Goal: Navigation & Orientation: Find specific page/section

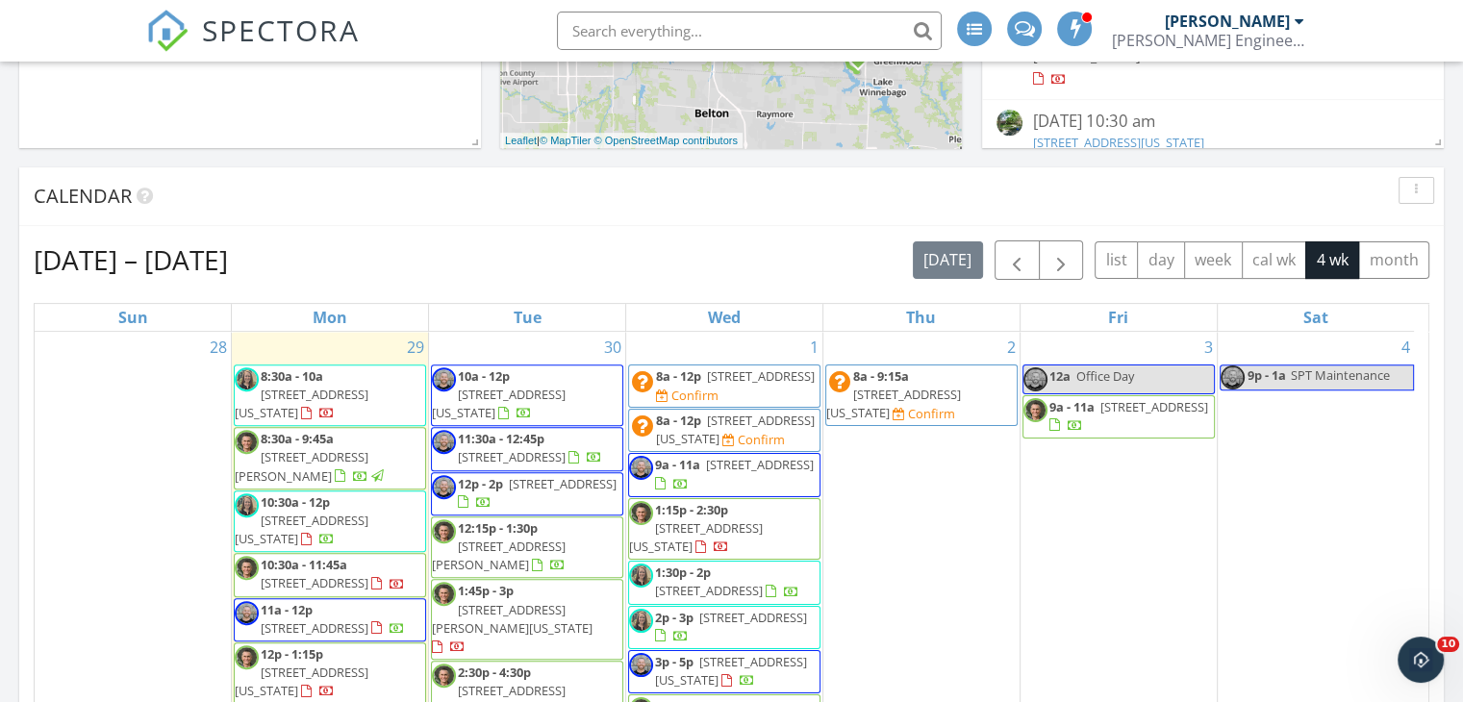
scroll to position [577, 0]
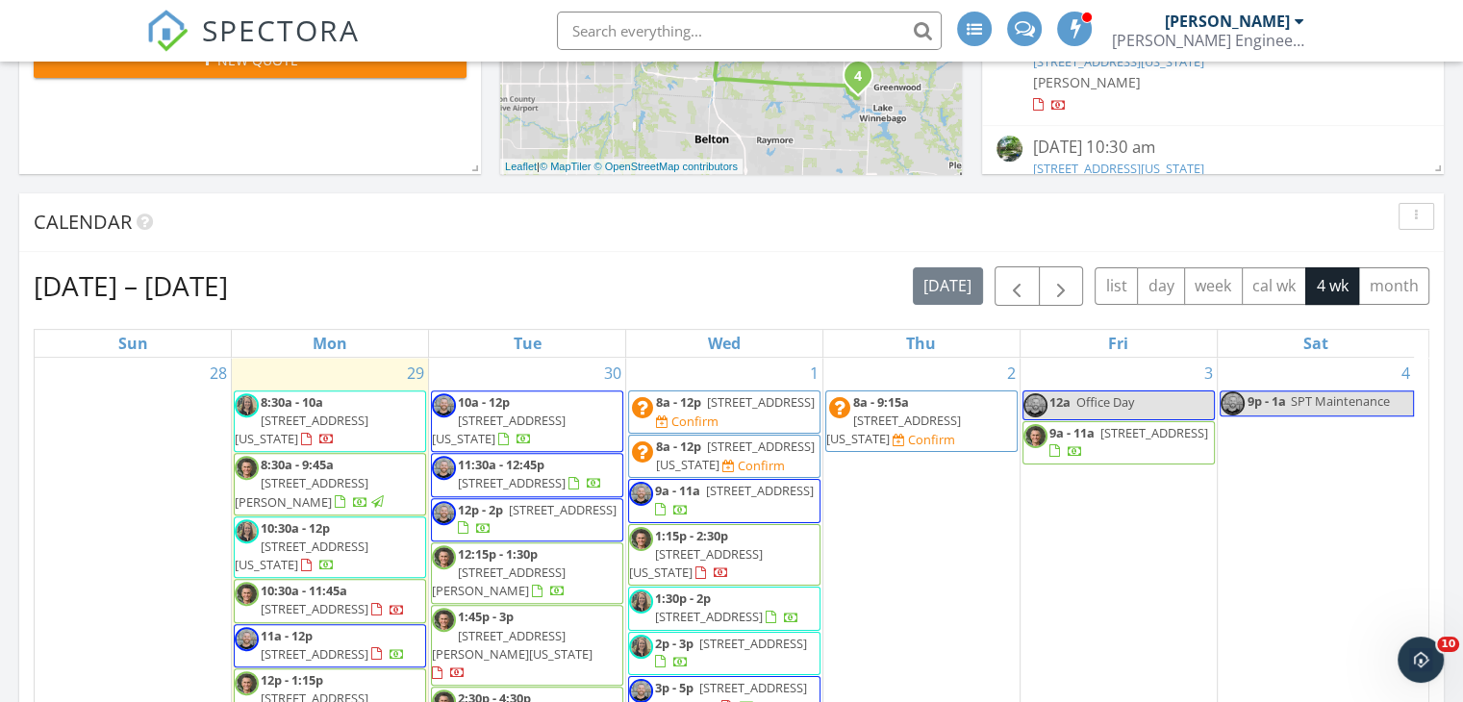
click at [346, 366] on div "29 8:30a - 10a 416 North Kensington Avenue, Kansas City 64123 8:30a - 9:45a 581…" at bounding box center [330, 693] width 196 height 671
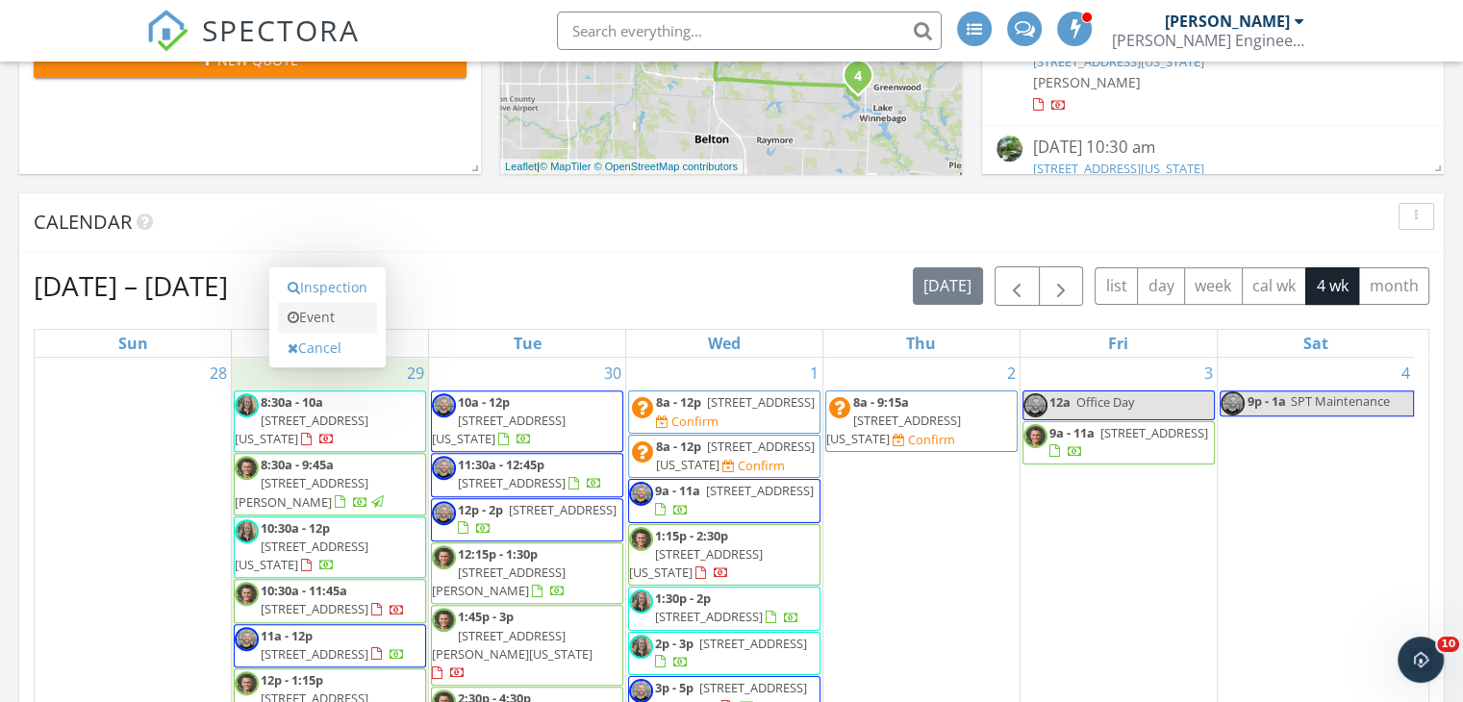
click at [328, 326] on link "Event" at bounding box center [327, 317] width 99 height 31
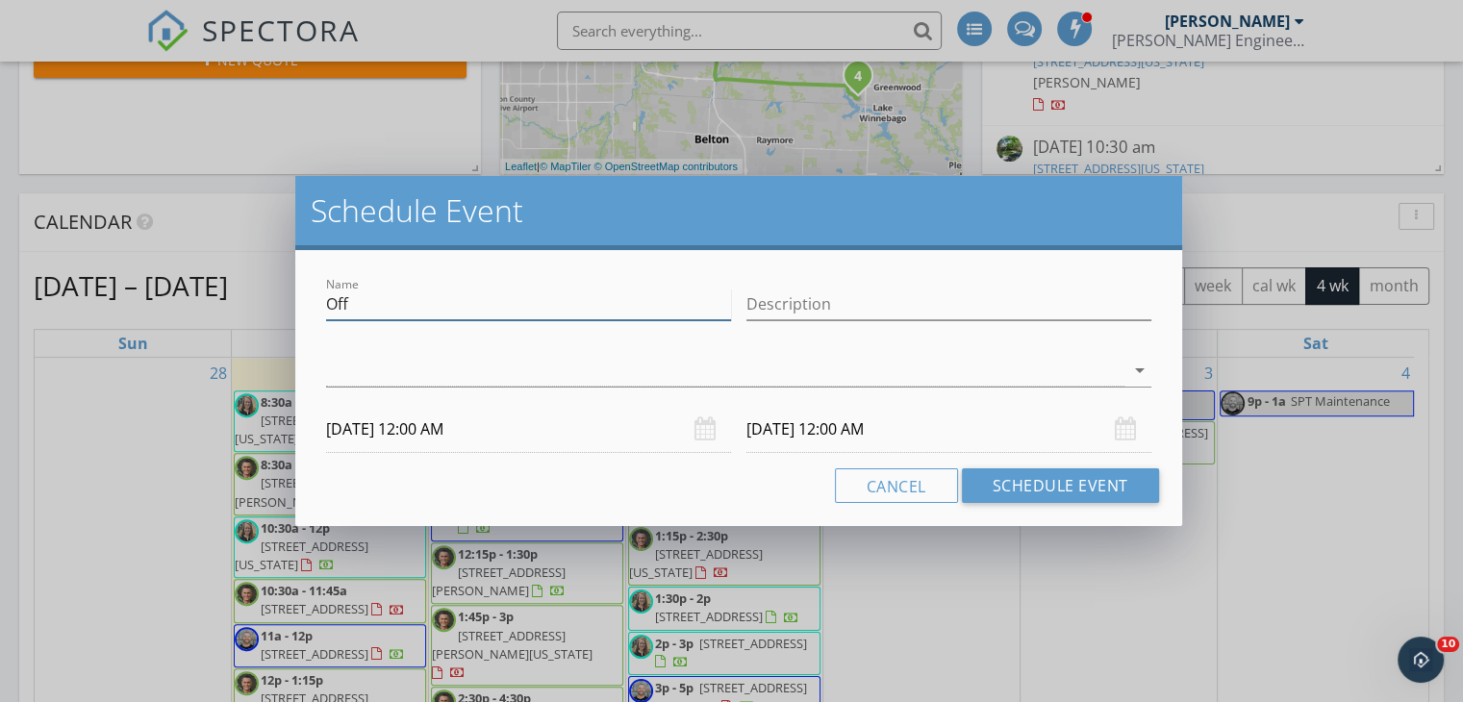
click at [483, 301] on input "Off" at bounding box center [528, 305] width 405 height 32
type input "5834 Caenen Follow-up"
click at [334, 347] on div "check_box_outline_blank Derek Olson check_box_outline_blank Daniel Schroeder ch…" at bounding box center [738, 374] width 825 height 63
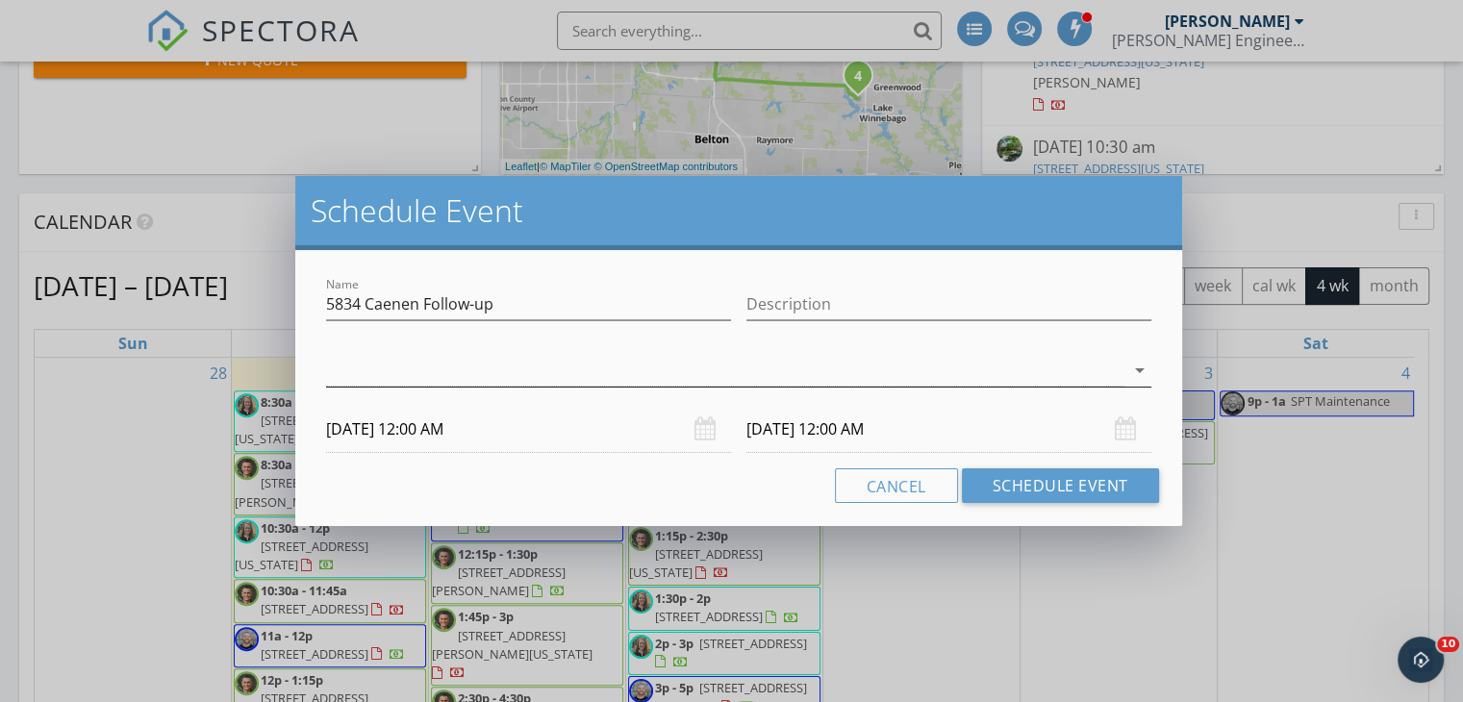
click at [360, 375] on div at bounding box center [725, 371] width 798 height 32
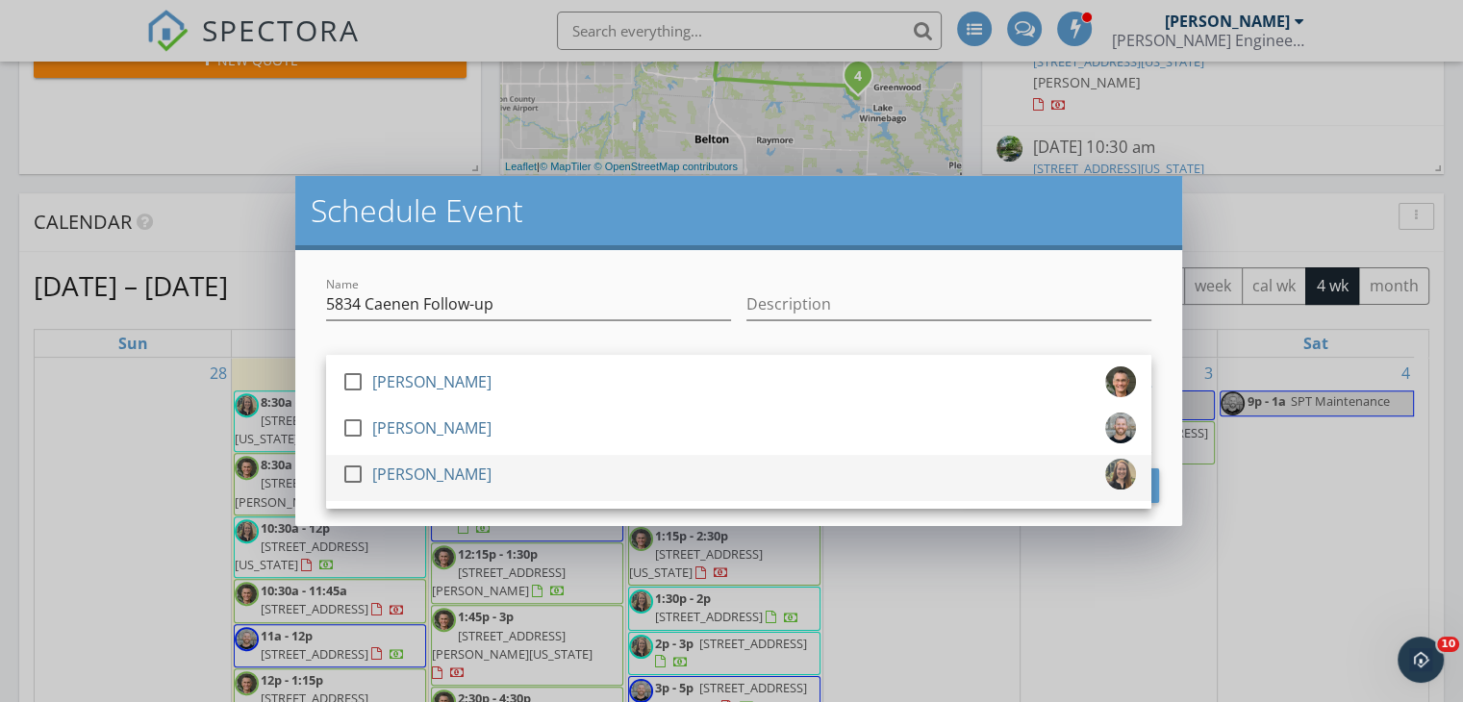
click at [347, 470] on div at bounding box center [353, 474] width 33 height 33
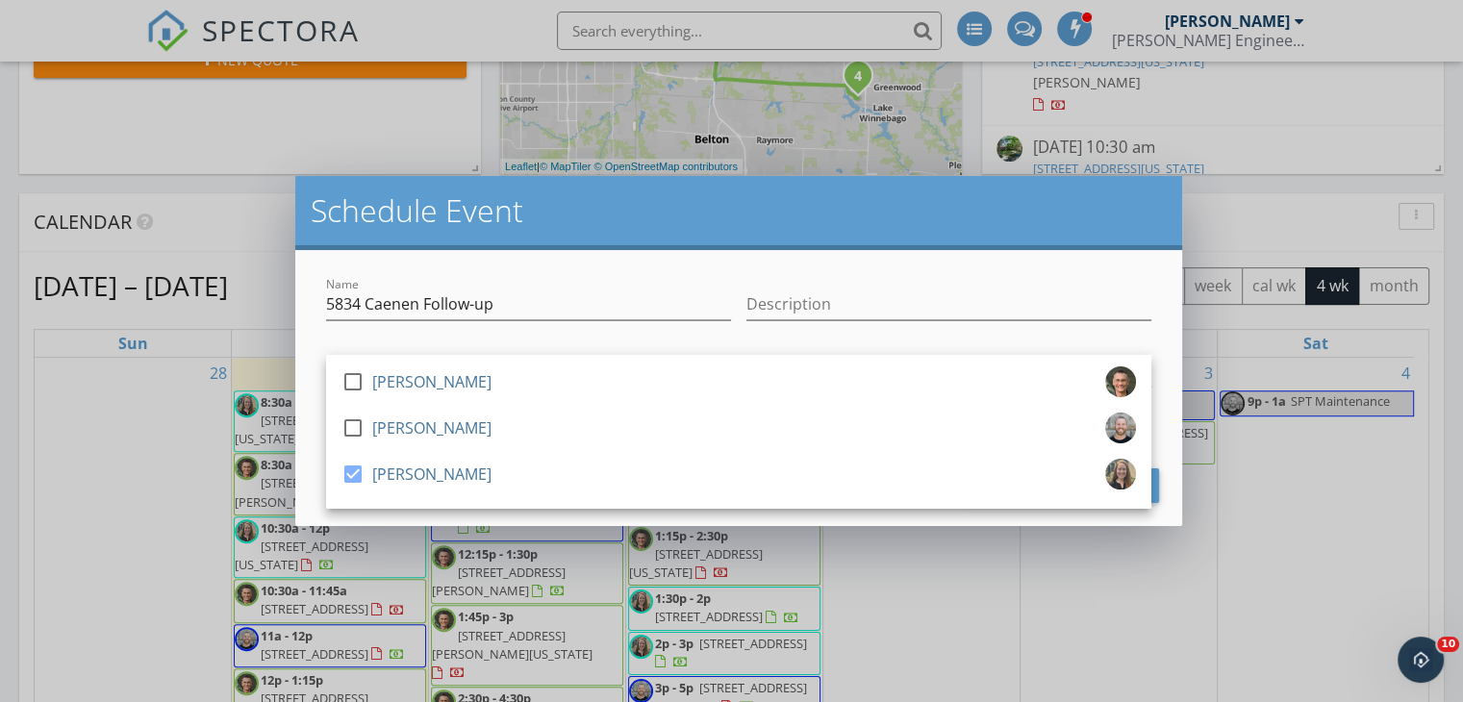
click at [300, 410] on div "Name 5834 Caenen Follow-up Description check_box_outline_blank Derek Olson chec…" at bounding box center [738, 388] width 887 height 276
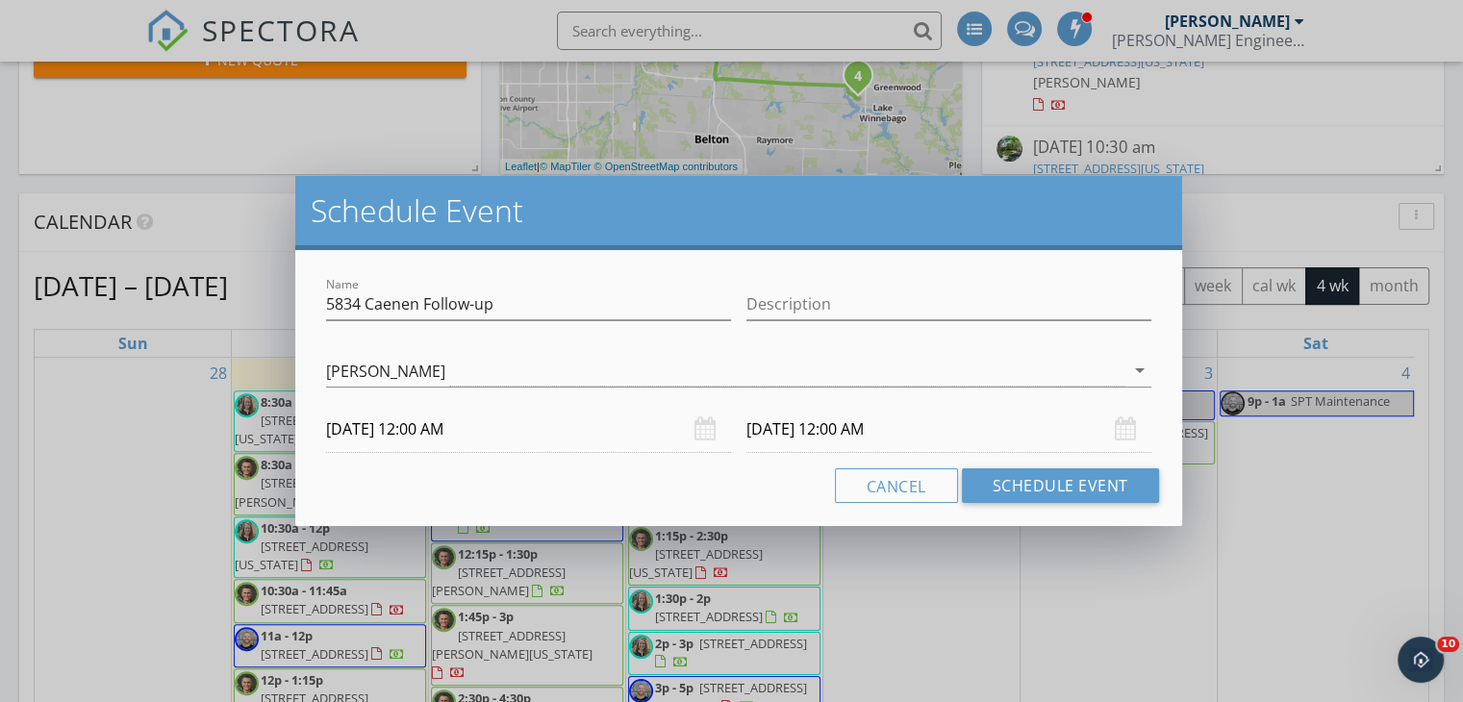
click at [361, 433] on input "09/29/2025 12:00 AM" at bounding box center [528, 429] width 405 height 47
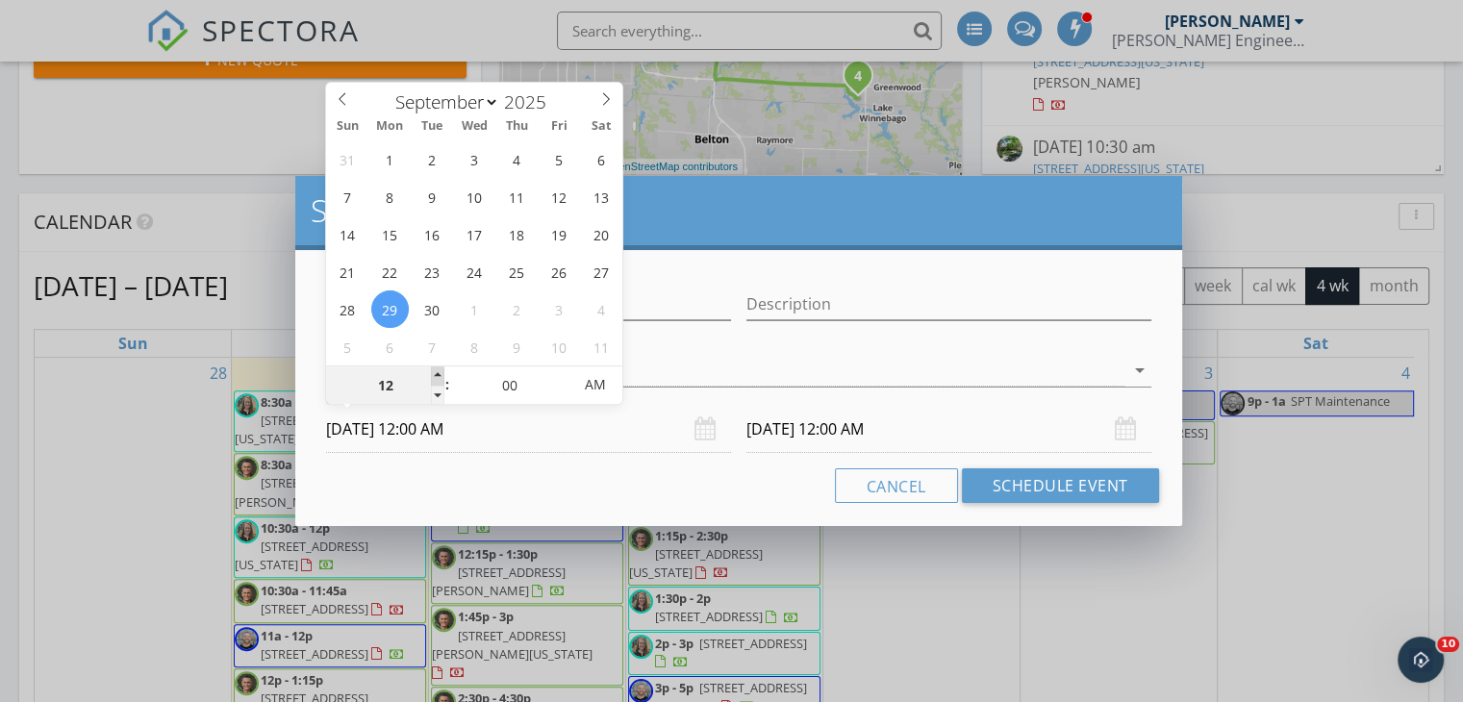
type input "01"
type input "09/29/2025 1:00 AM"
click at [435, 374] on span at bounding box center [437, 375] width 13 height 19
type input "02"
type input "09/29/2025 2:00 AM"
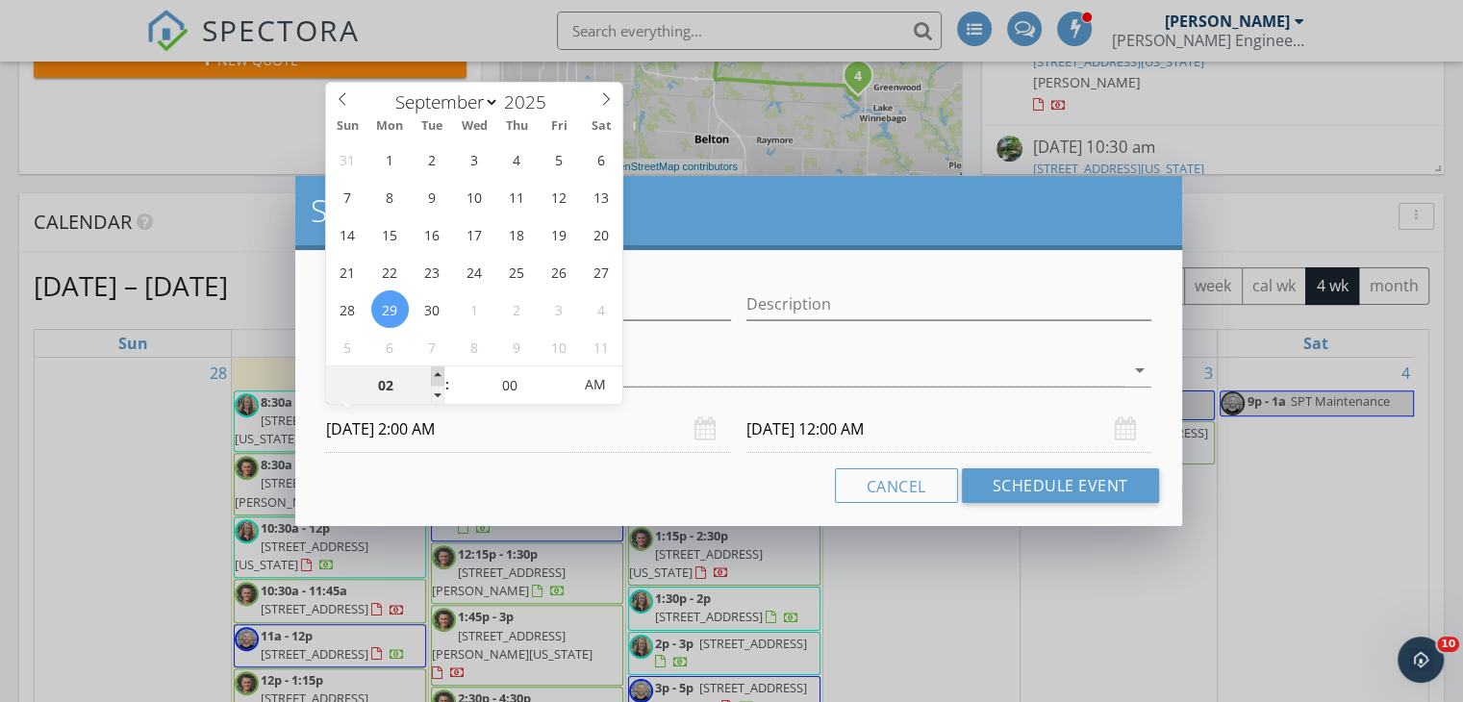
click at [435, 374] on span at bounding box center [437, 375] width 13 height 19
type input "03"
type input "09/29/2025 3:00 AM"
click at [435, 374] on span at bounding box center [437, 375] width 13 height 19
type input "09/30/2025 3:00 AM"
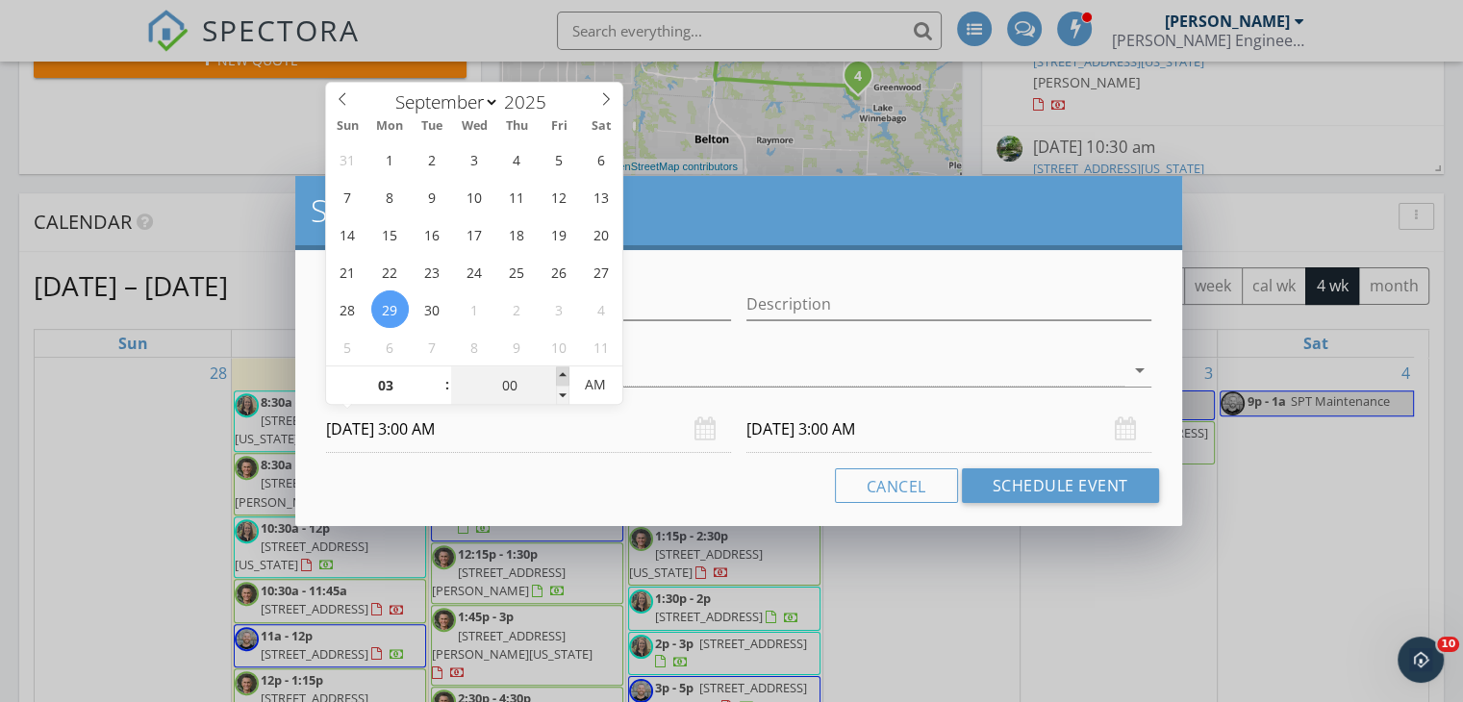
type input "05"
type input "09/29/2025 3:05 AM"
click at [556, 369] on span at bounding box center [562, 375] width 13 height 19
type input "10"
type input "09/29/2025 3:10 AM"
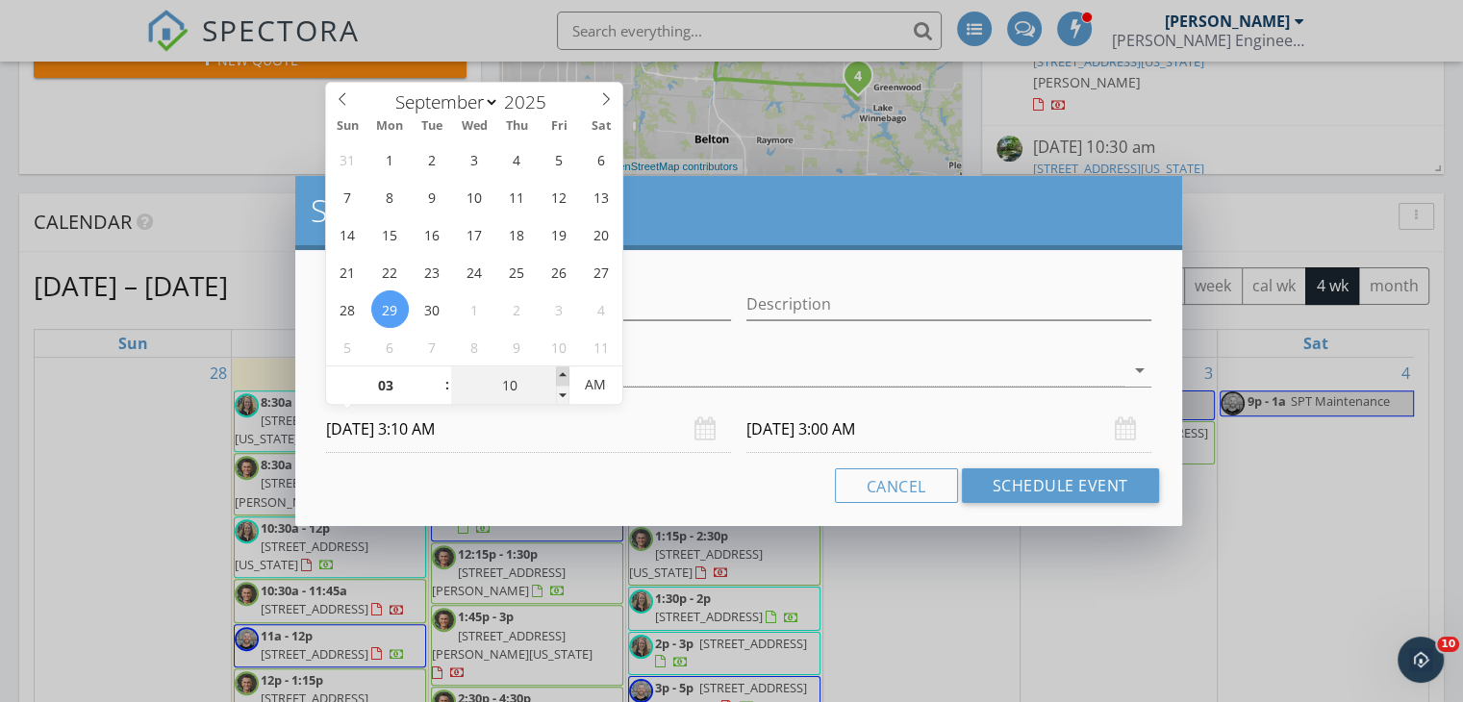
click at [556, 369] on span at bounding box center [562, 375] width 13 height 19
type input "15"
type input "09/29/2025 3:15 AM"
click at [556, 369] on span at bounding box center [562, 375] width 13 height 19
type input "20"
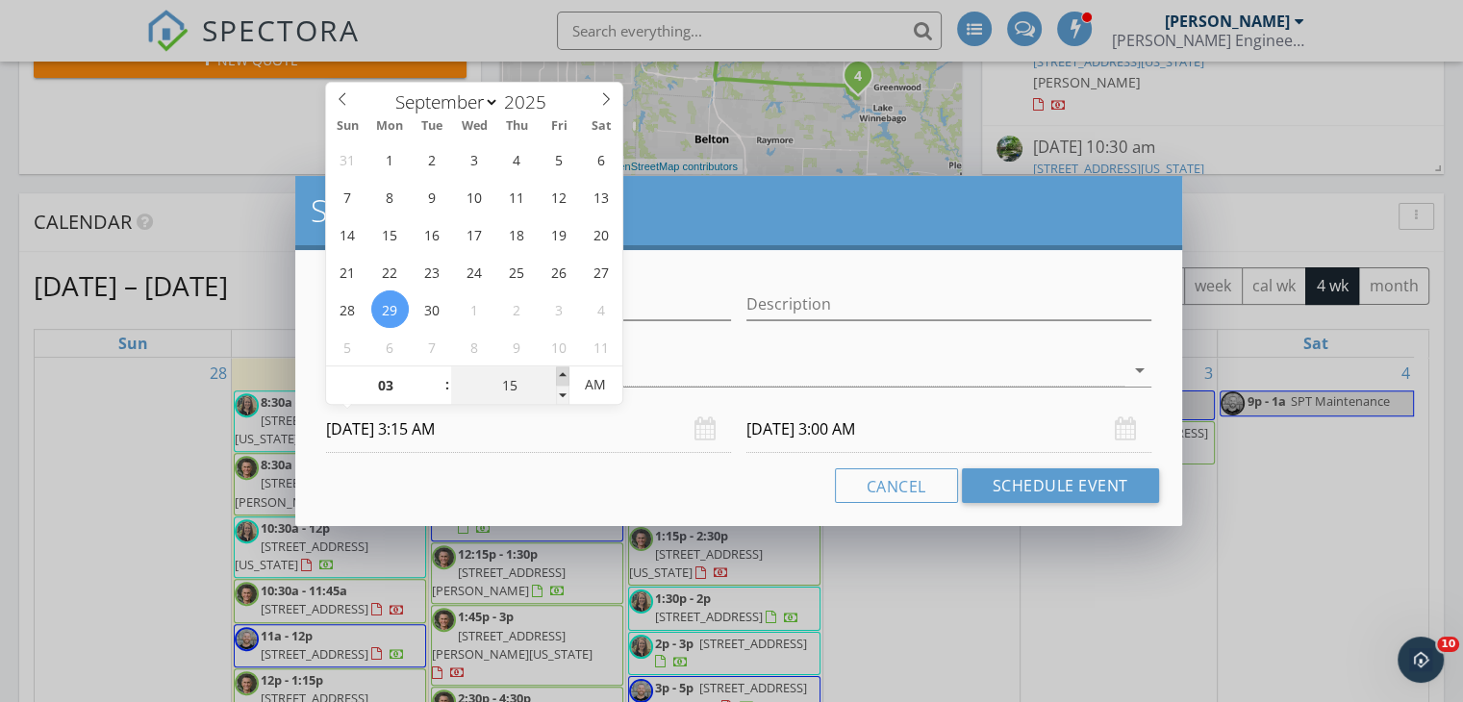
type input "09/29/2025 3:20 AM"
click at [556, 369] on span at bounding box center [562, 375] width 13 height 19
type input "25"
type input "09/29/2025 3:25 AM"
click at [556, 369] on span at bounding box center [562, 375] width 13 height 19
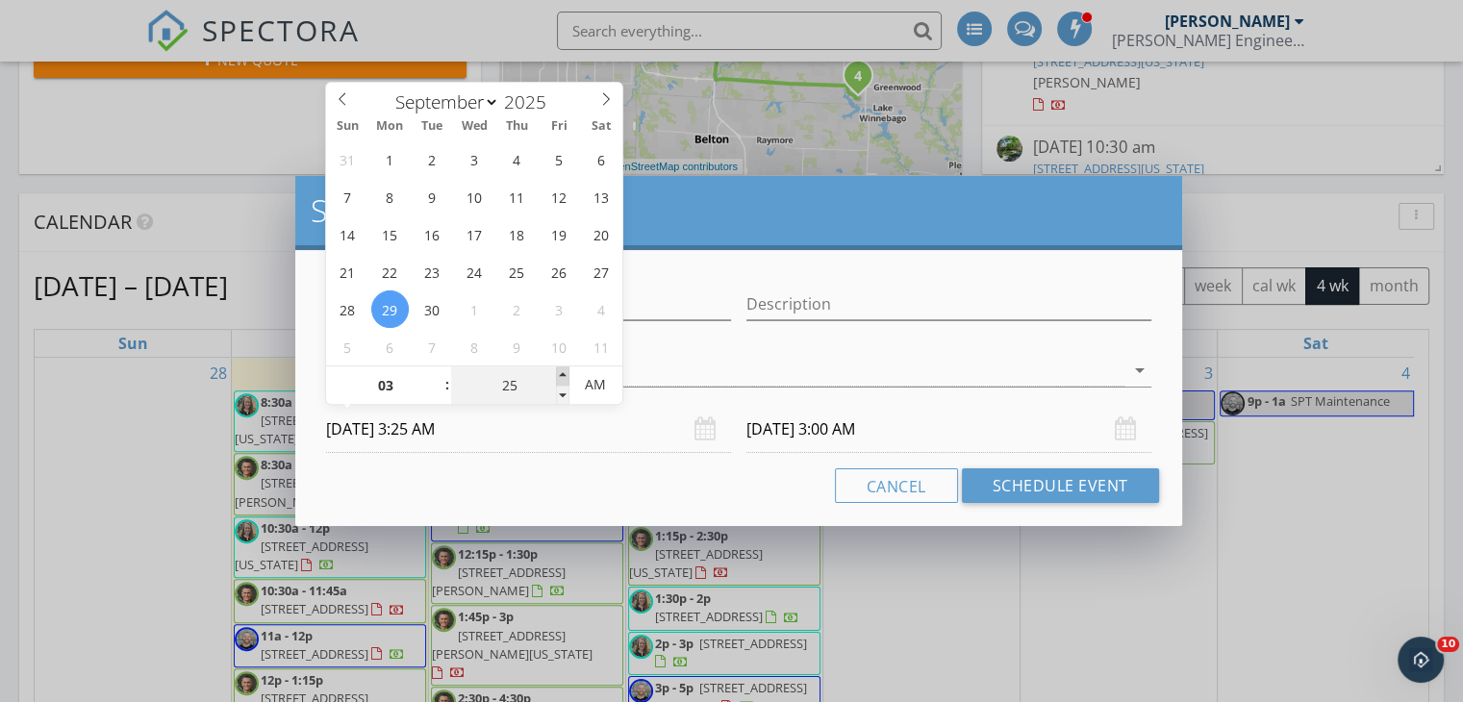
type input "30"
type input "09/29/2025 3:30 AM"
click at [556, 369] on span at bounding box center [562, 375] width 13 height 19
type input "30"
type input "09/30/2025 3:30 AM"
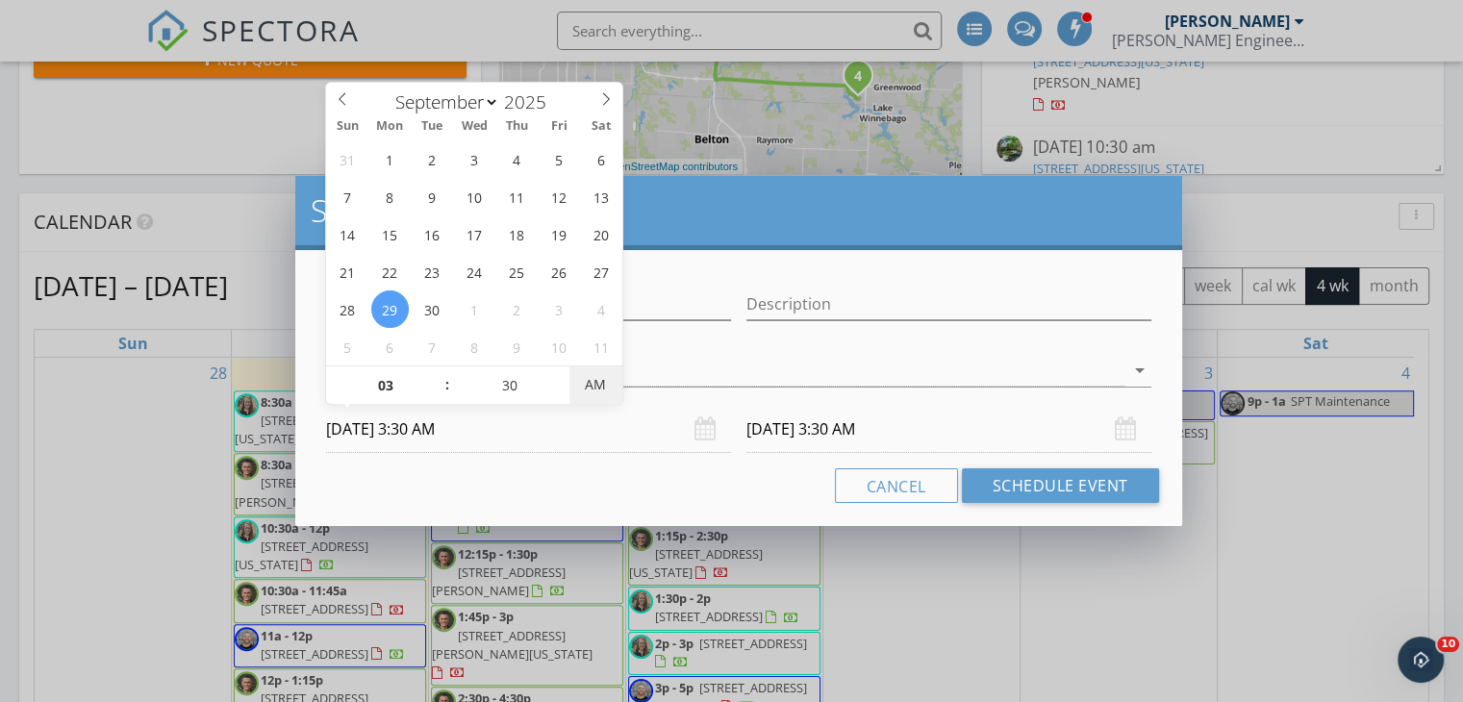
type input "09/29/2025 3:30 PM"
type input "09/30/2025 3:30 PM"
click at [596, 389] on span "PM" at bounding box center [595, 384] width 53 height 38
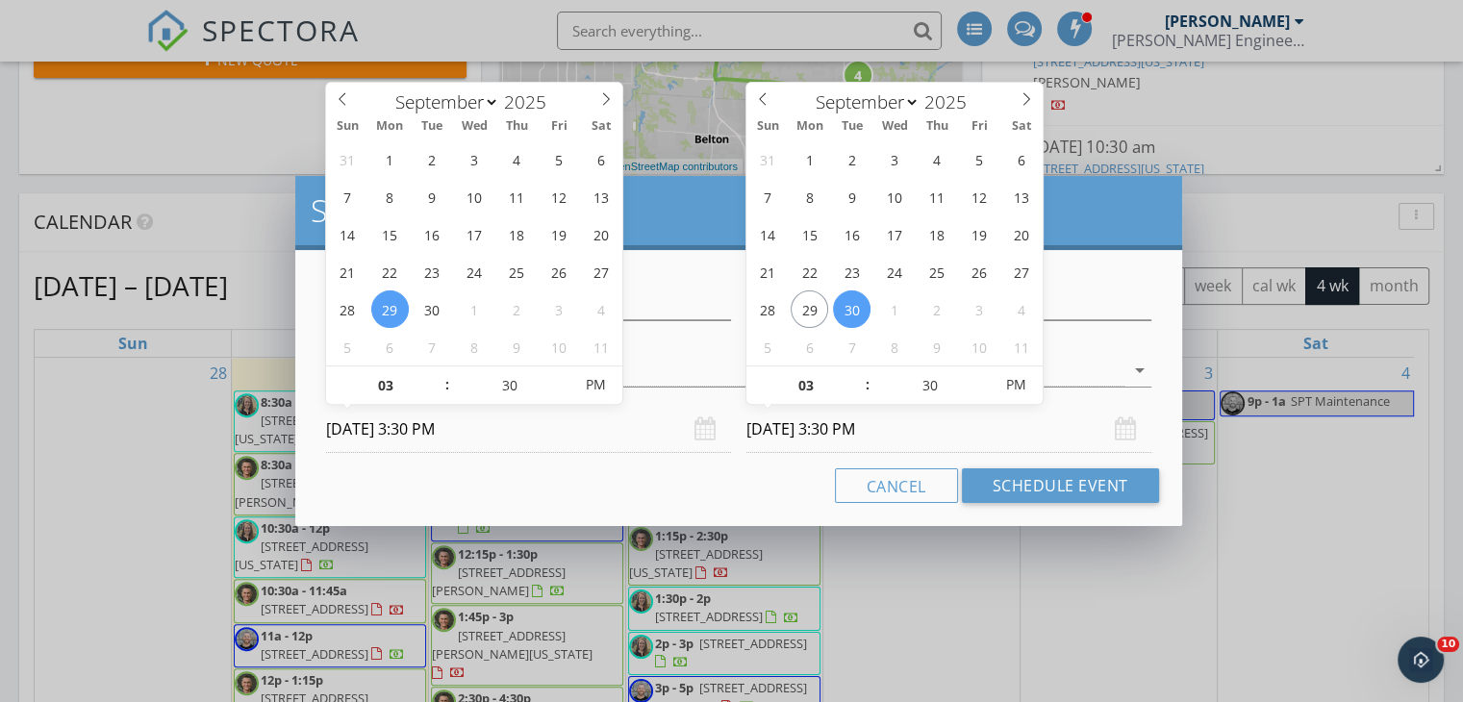
click at [813, 416] on input "09/30/2025 3:30 PM" at bounding box center [948, 429] width 405 height 47
type input "04"
drag, startPoint x: 861, startPoint y: 369, endPoint x: 951, endPoint y: 393, distance: 93.5
click at [861, 368] on span at bounding box center [857, 375] width 13 height 19
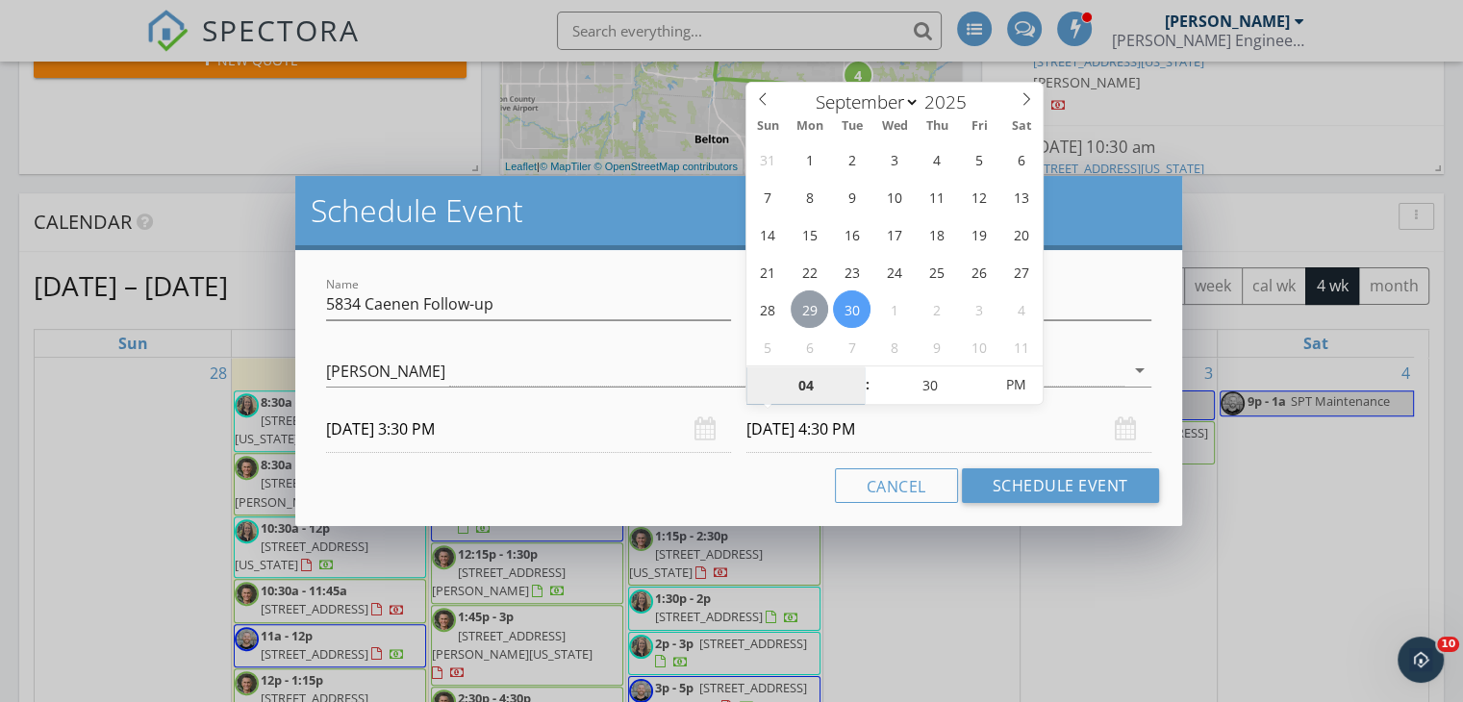
type input "09/29/2025 4:30 PM"
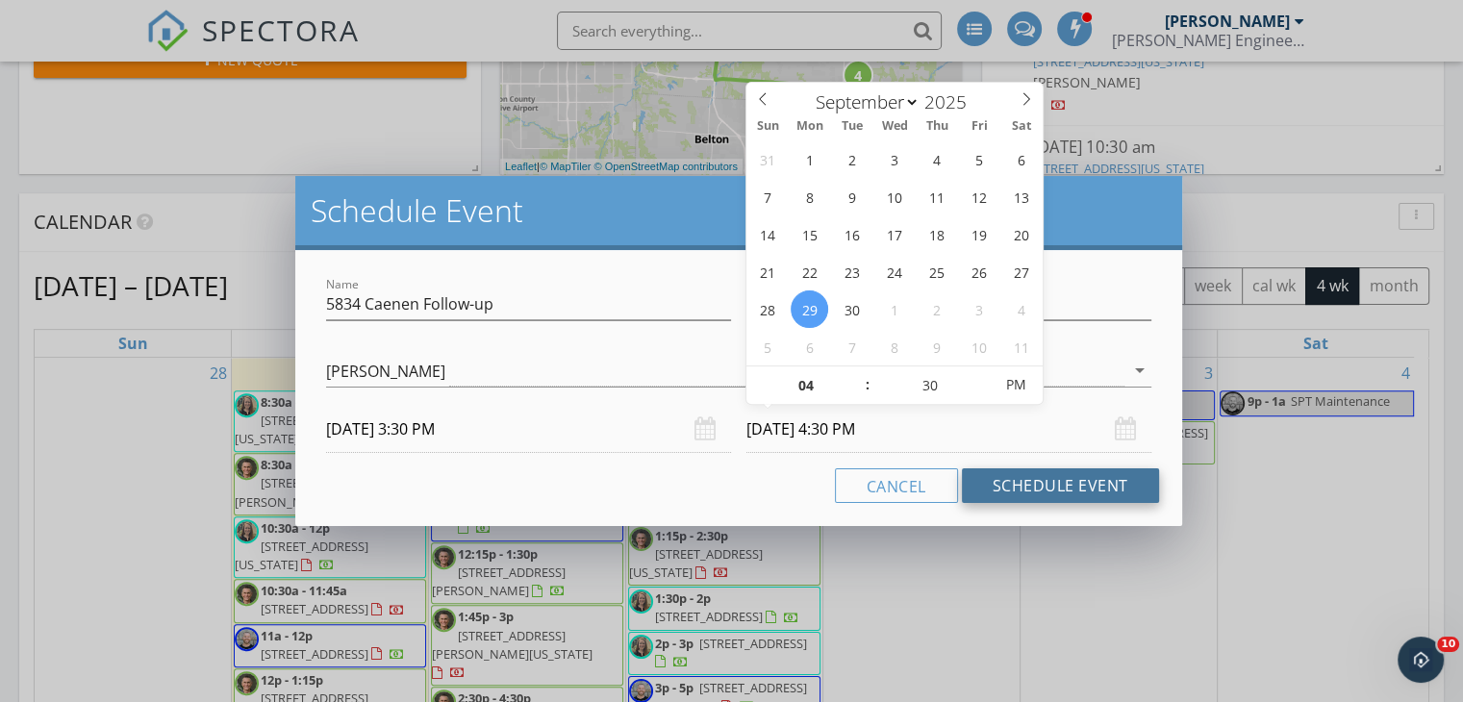
click at [1032, 479] on button "Schedule Event" at bounding box center [1060, 485] width 197 height 35
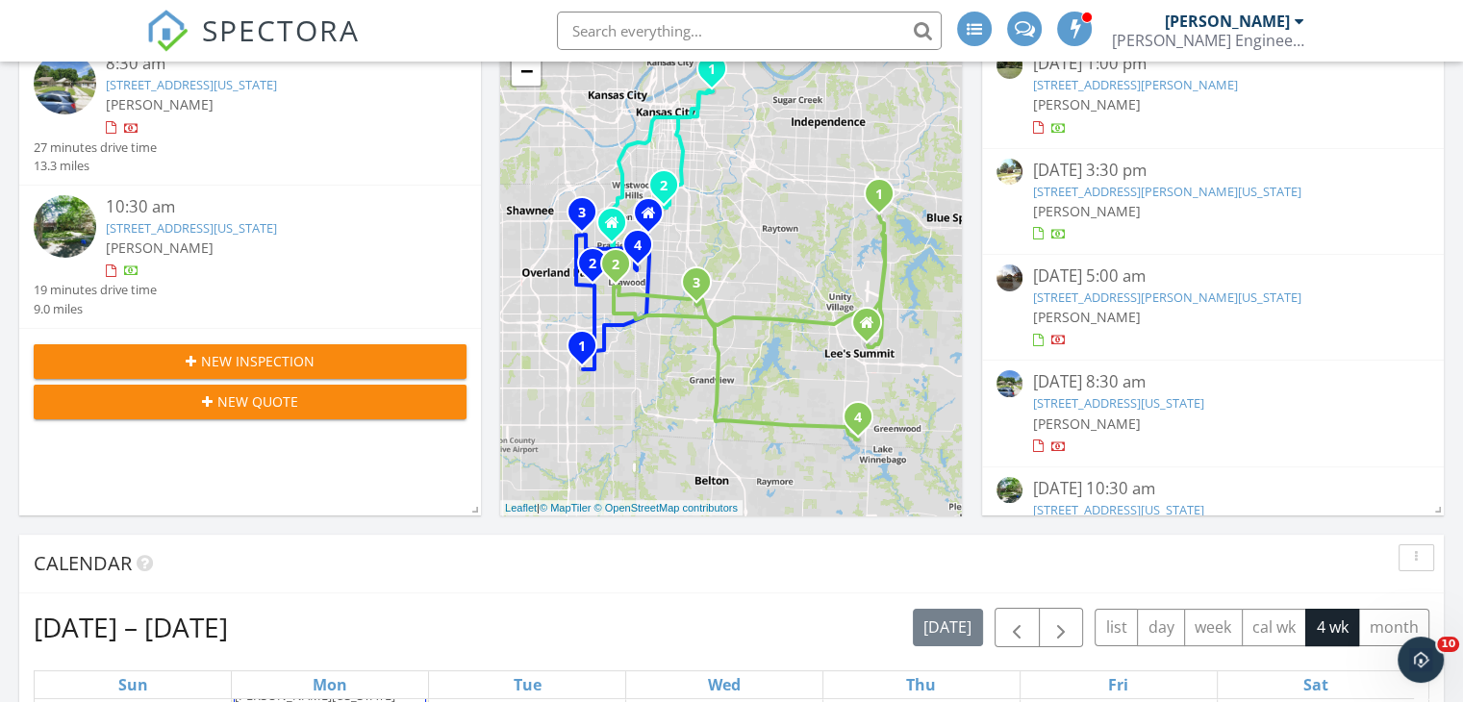
scroll to position [0, 0]
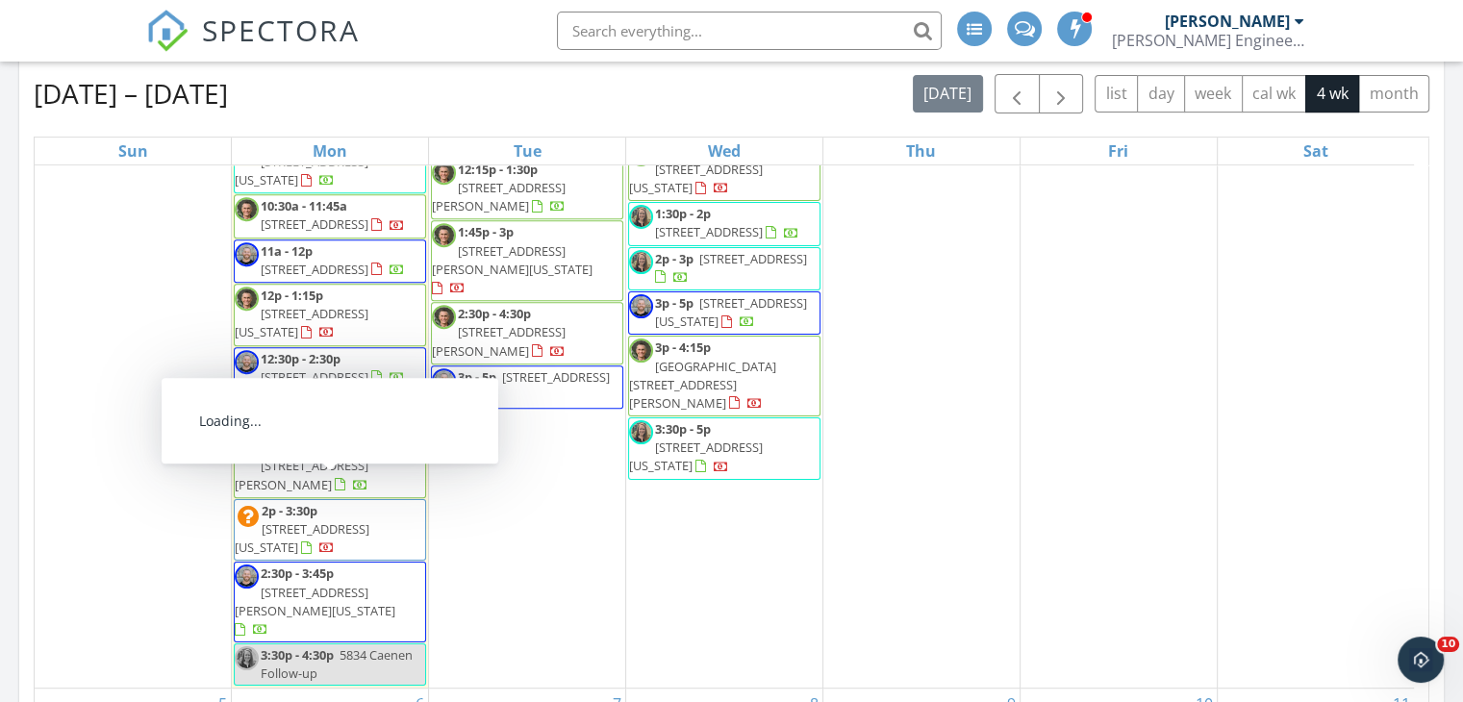
scroll to position [96, 0]
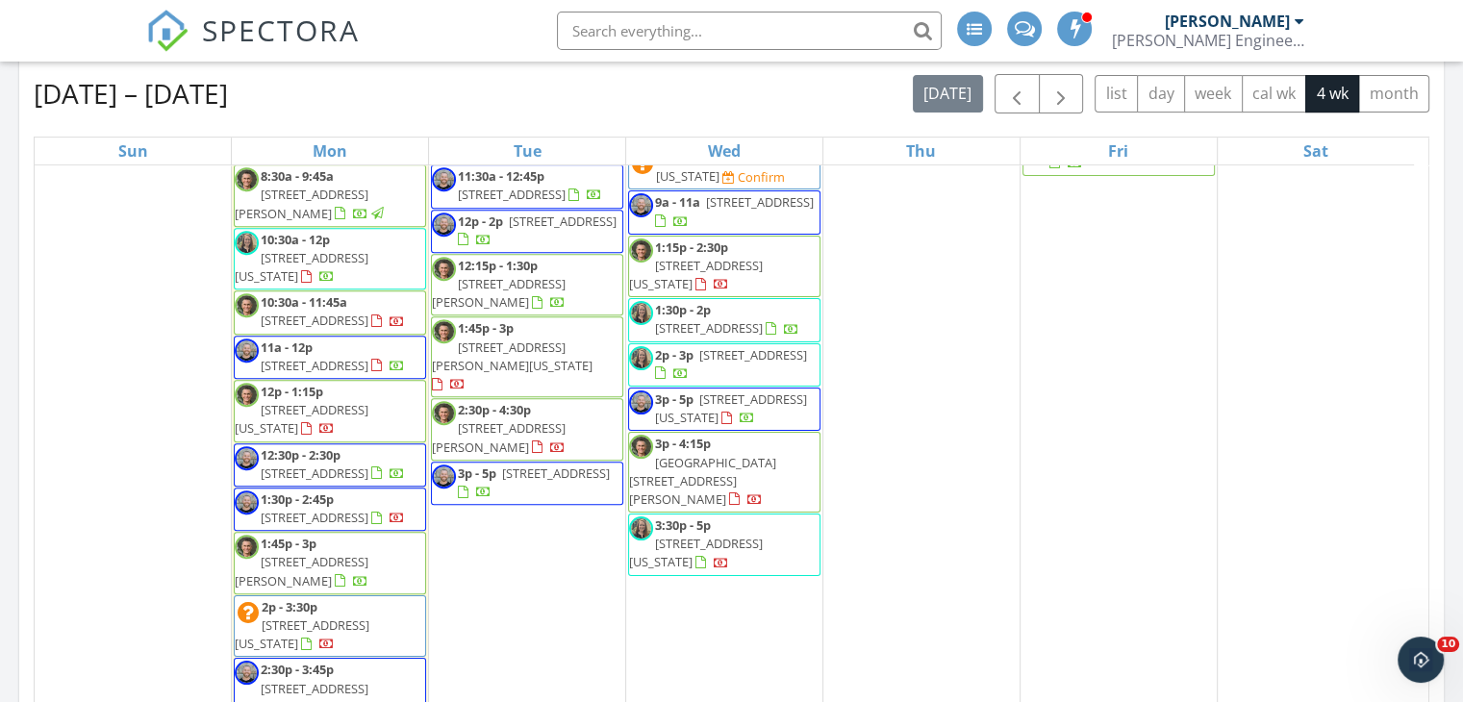
click at [330, 271] on span "10:30a - 12p 5605 Kenwood Avenue , Kansas City 64110" at bounding box center [330, 259] width 190 height 57
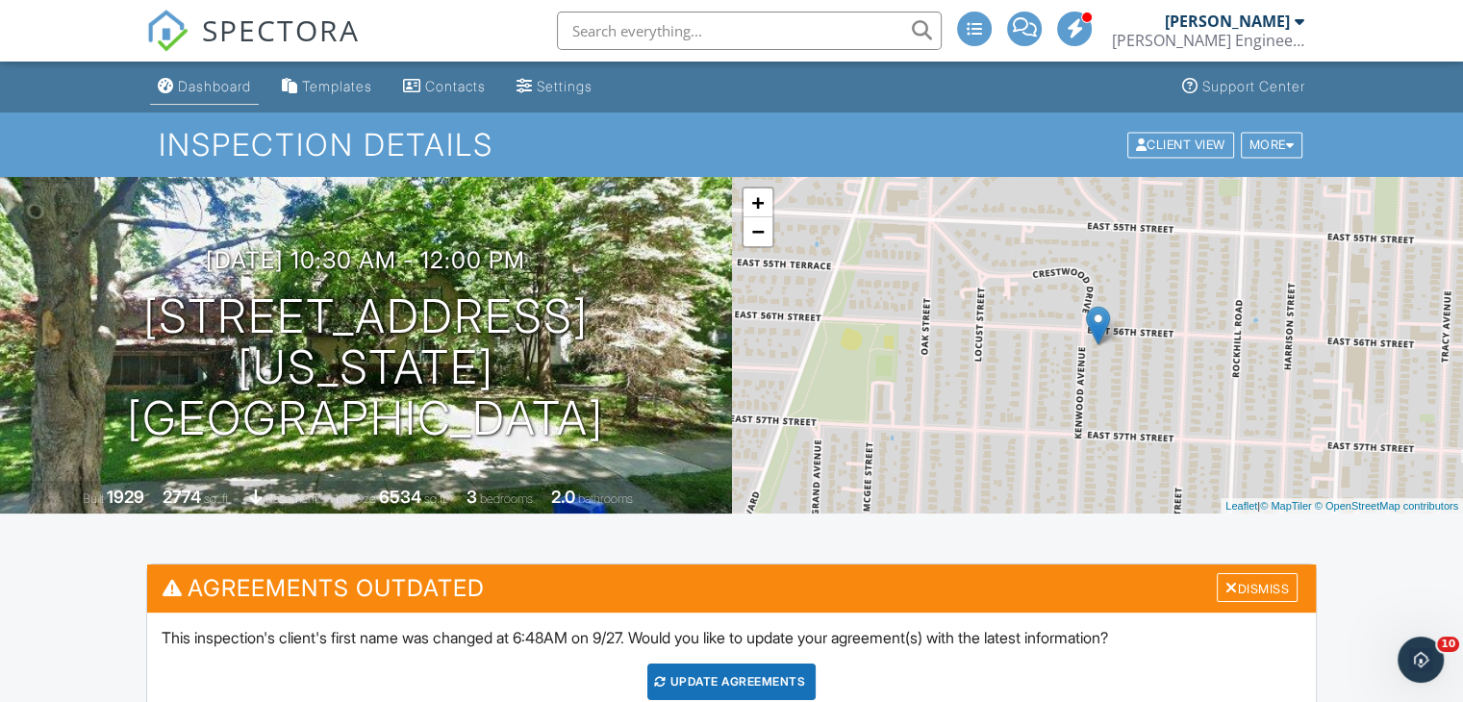
click at [204, 82] on div "Dashboard" at bounding box center [214, 86] width 73 height 16
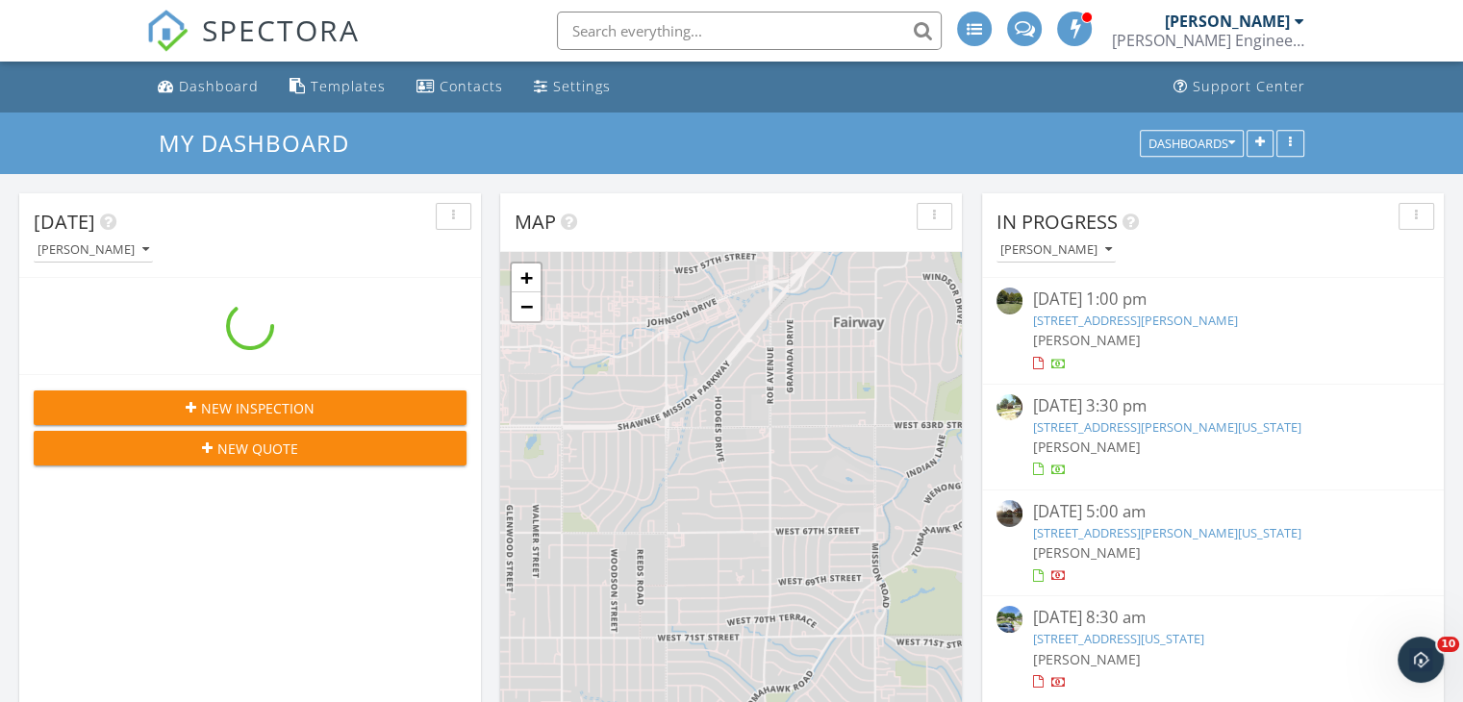
scroll to position [1588, 1493]
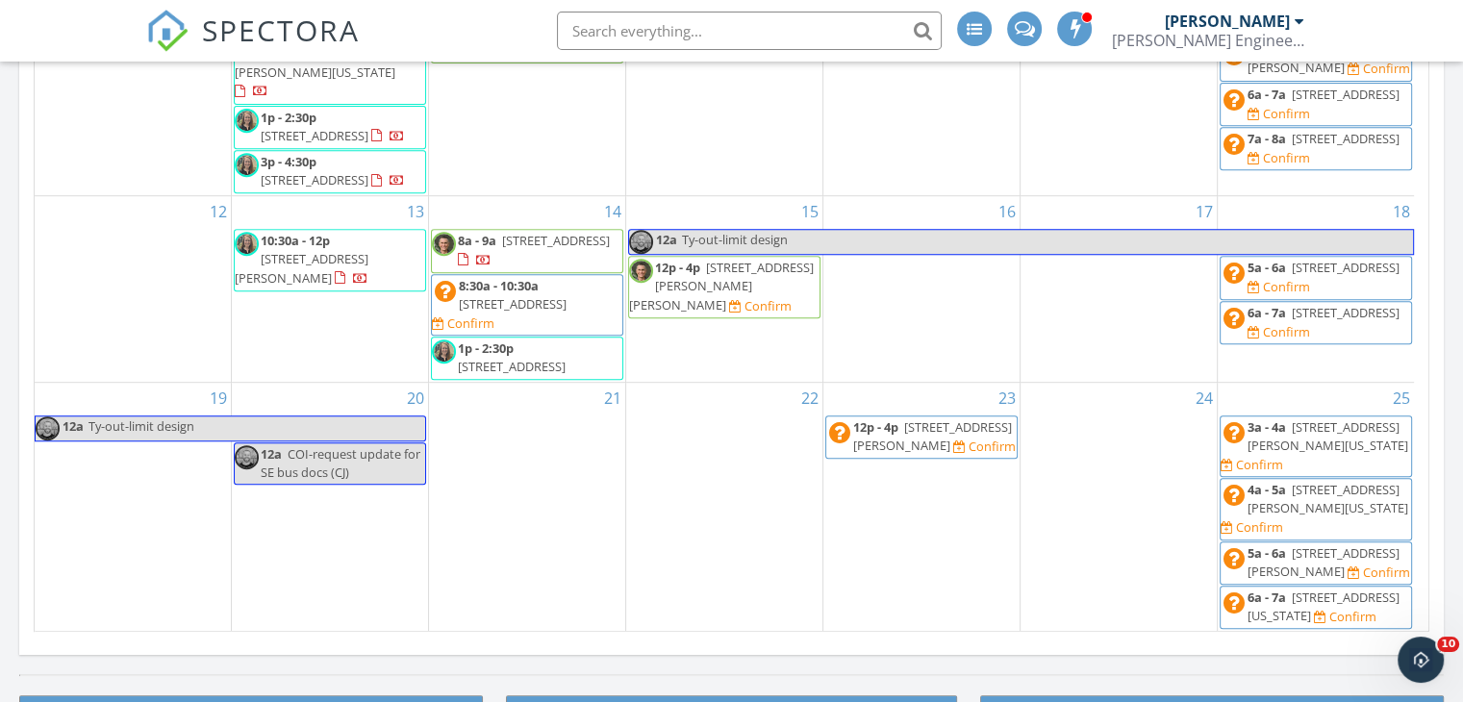
scroll to position [585, 0]
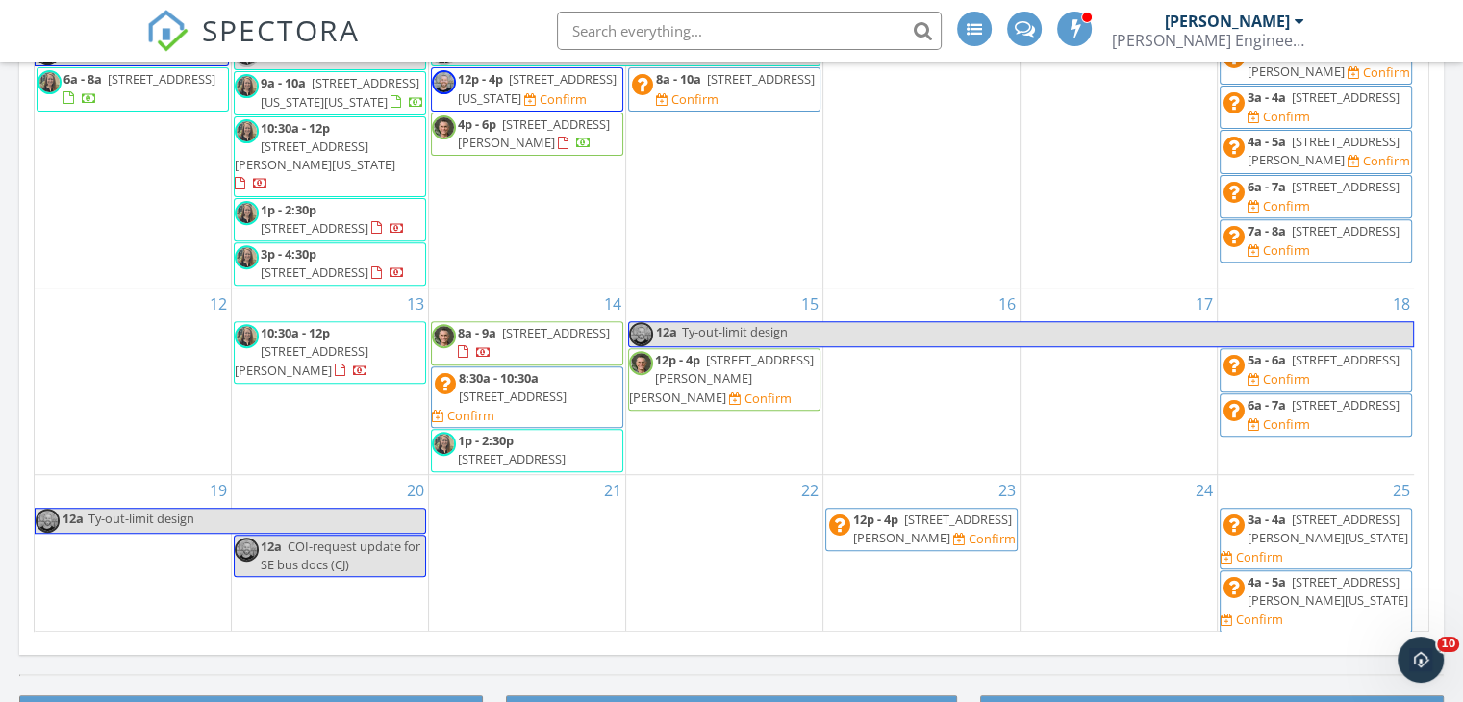
click at [569, 25] on input "text" at bounding box center [749, 31] width 385 height 38
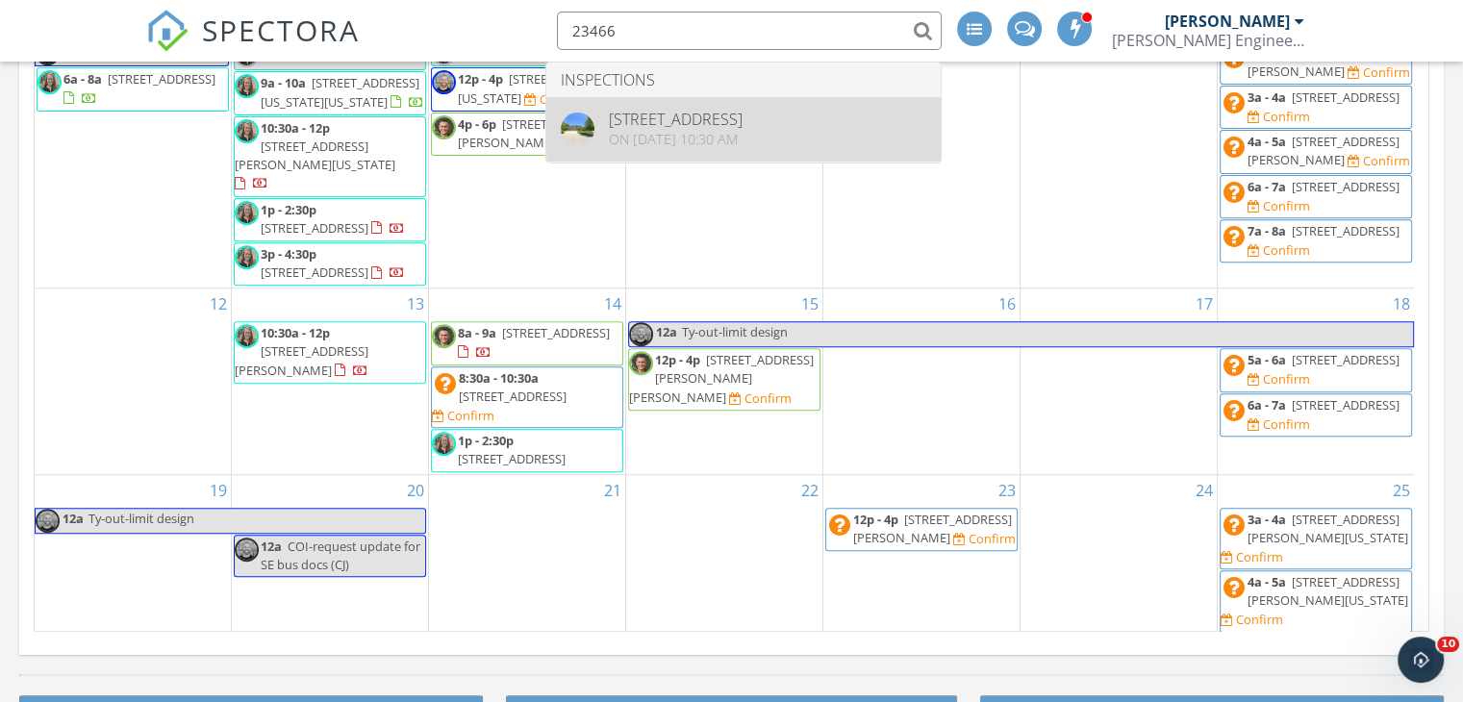
type input "23466"
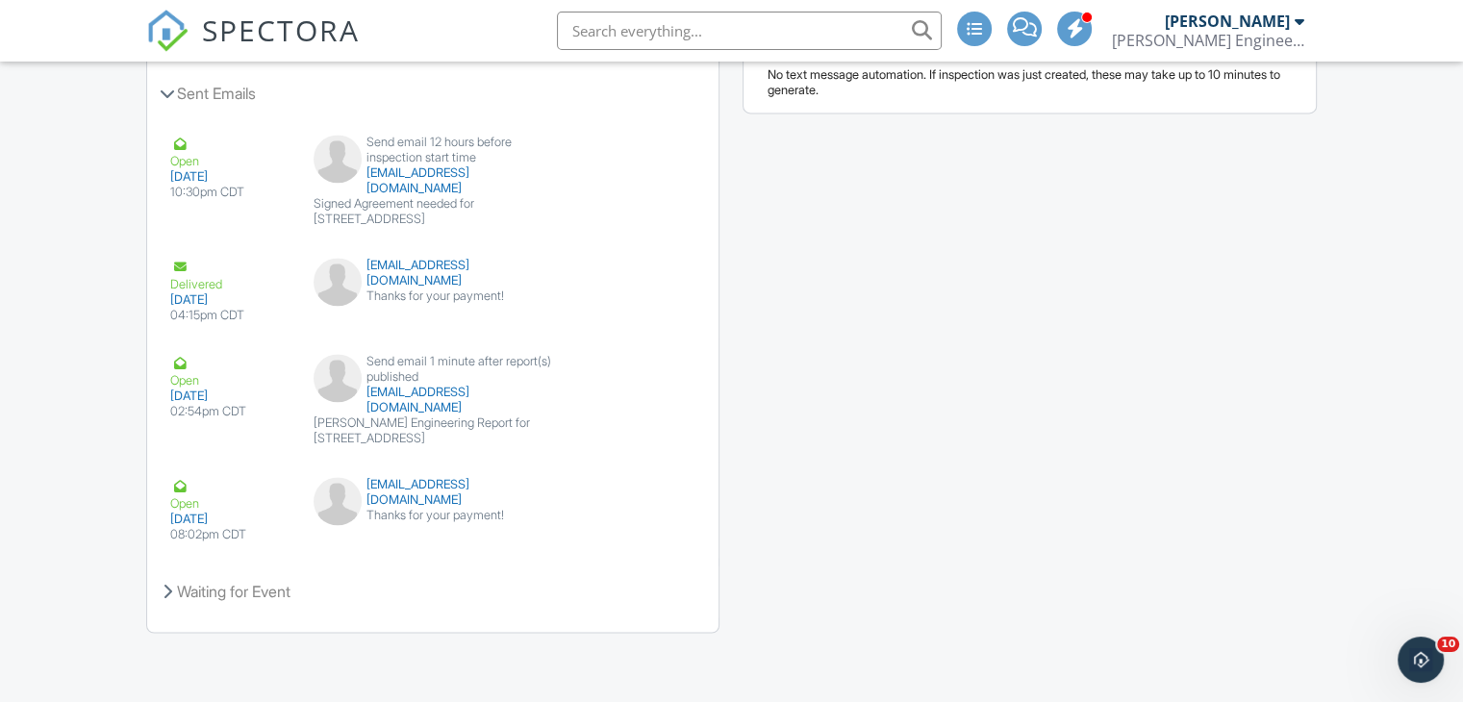
scroll to position [2771, 0]
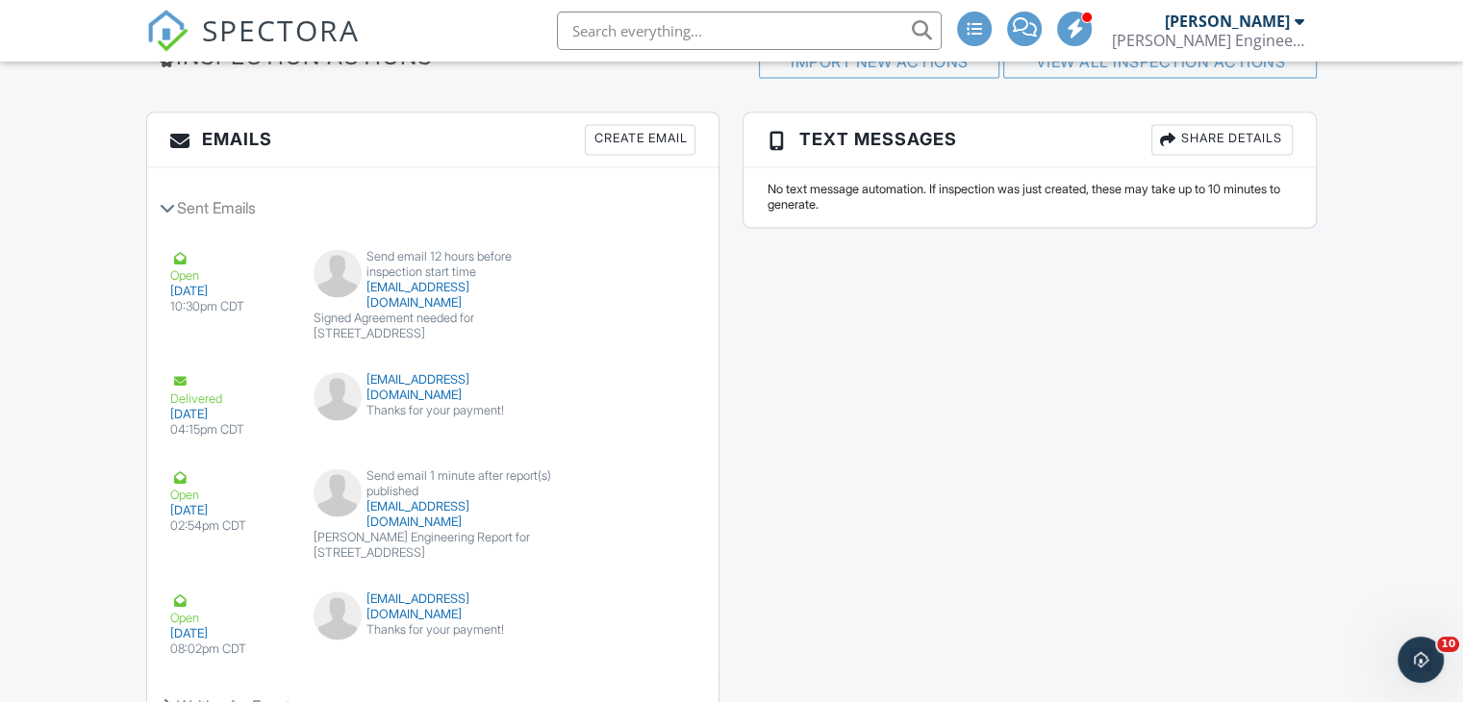
click at [716, 26] on input "text" at bounding box center [749, 31] width 385 height 38
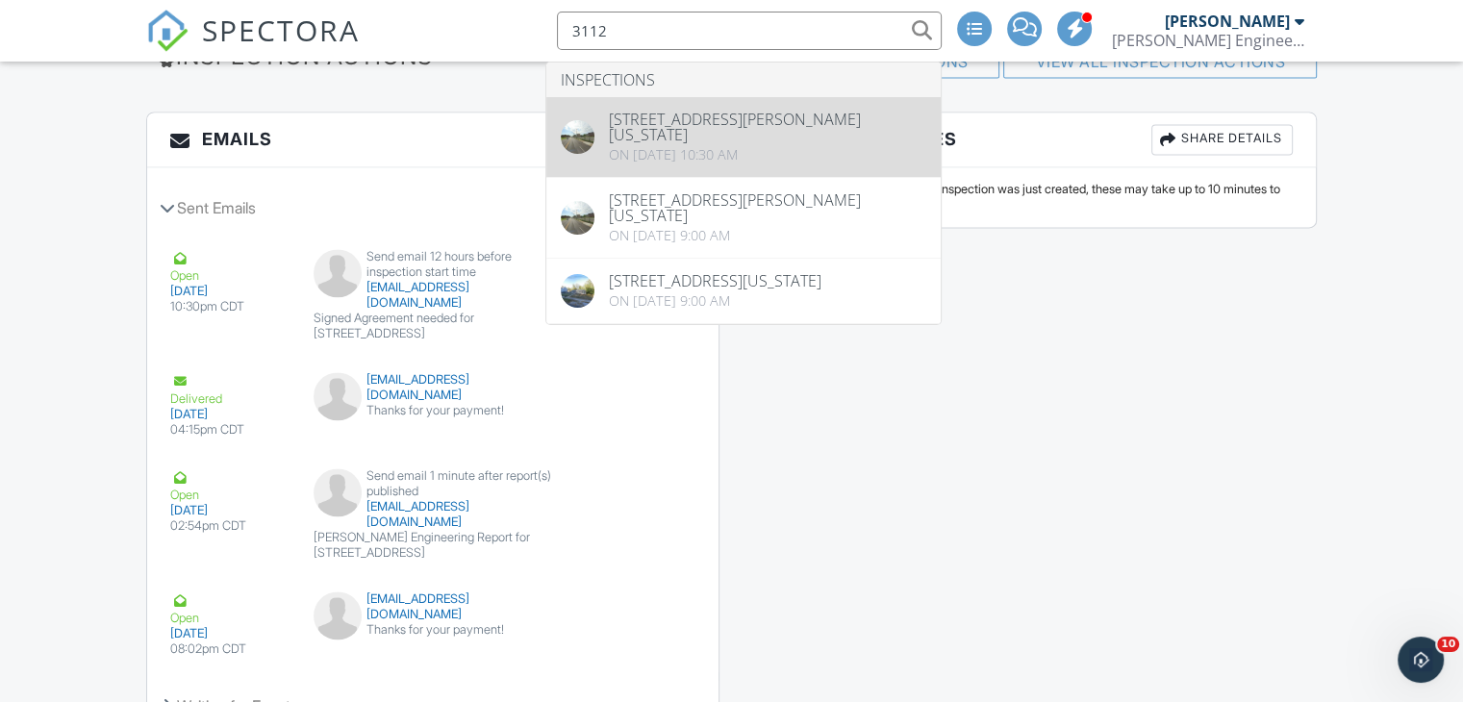
type input "3112"
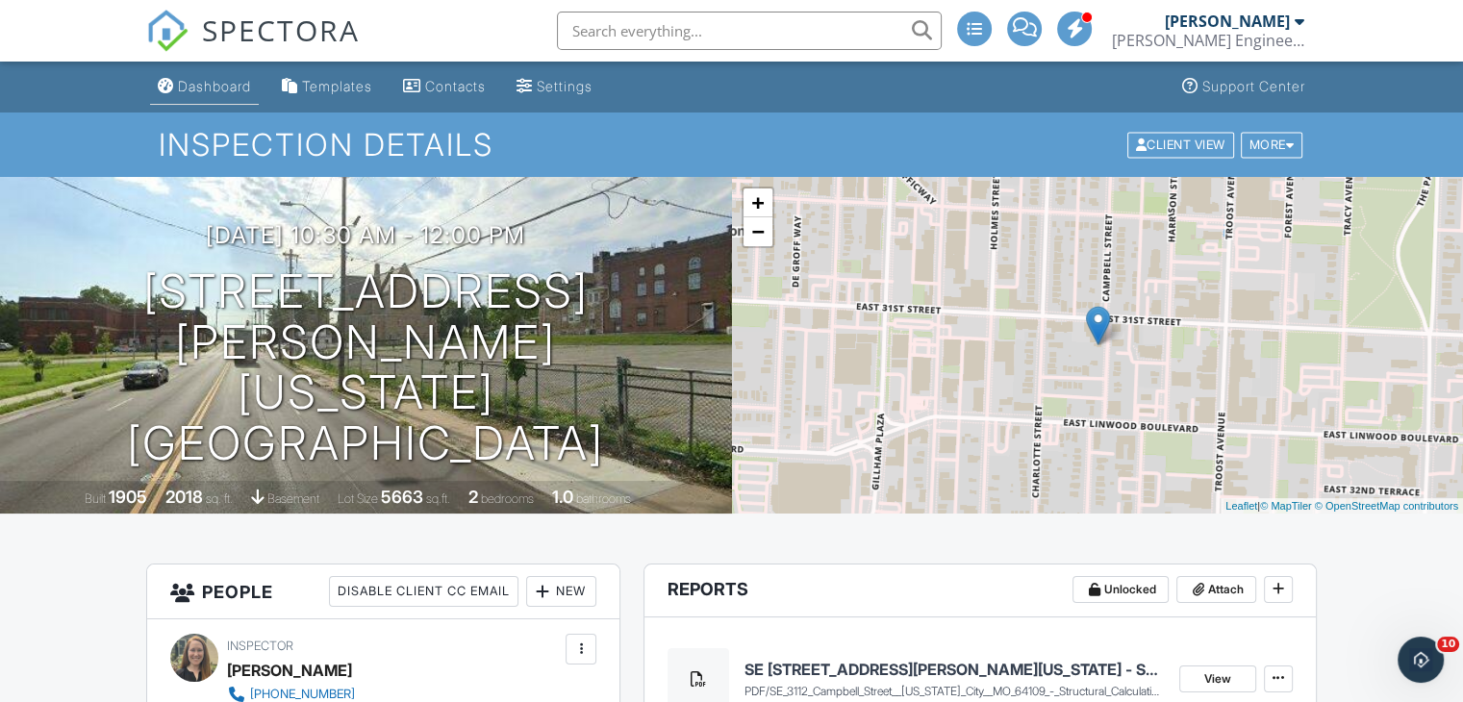
click at [203, 78] on div "Dashboard" at bounding box center [214, 86] width 73 height 16
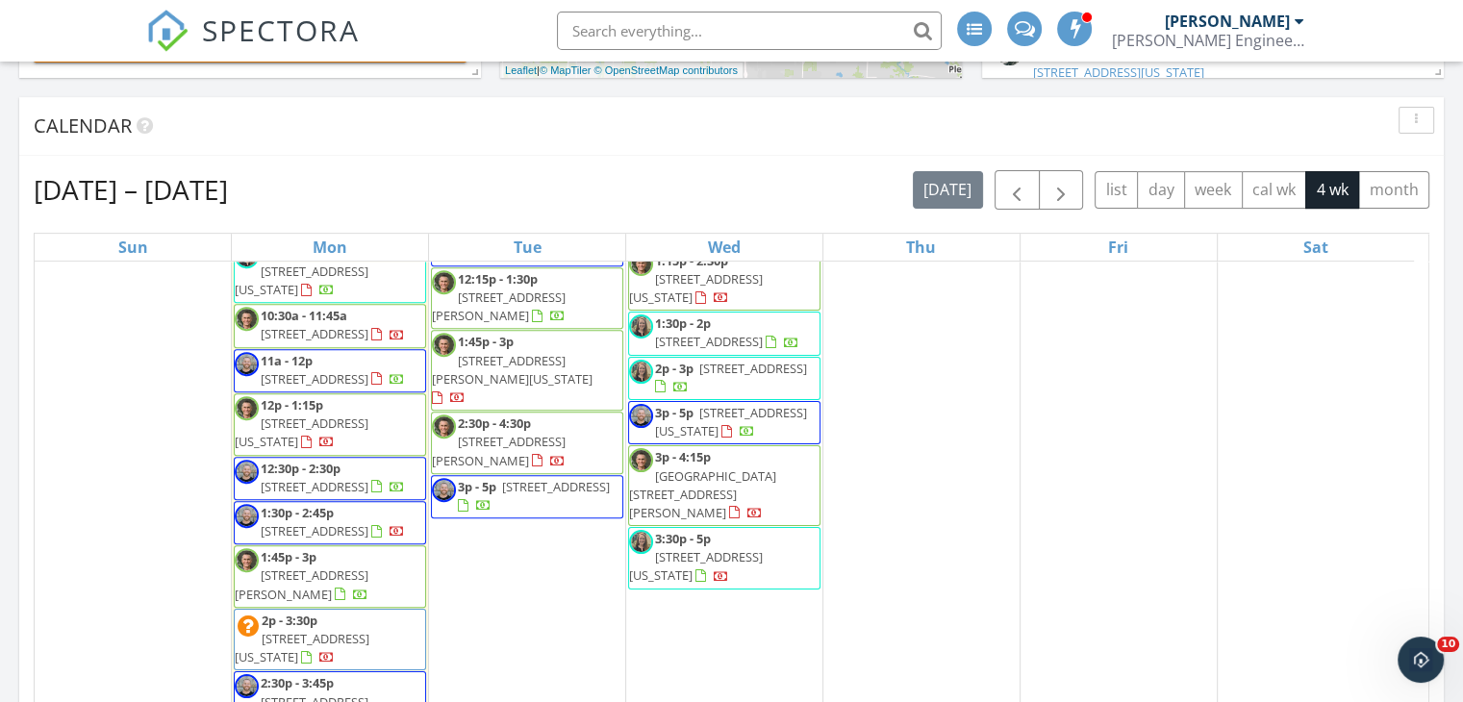
scroll to position [192, 0]
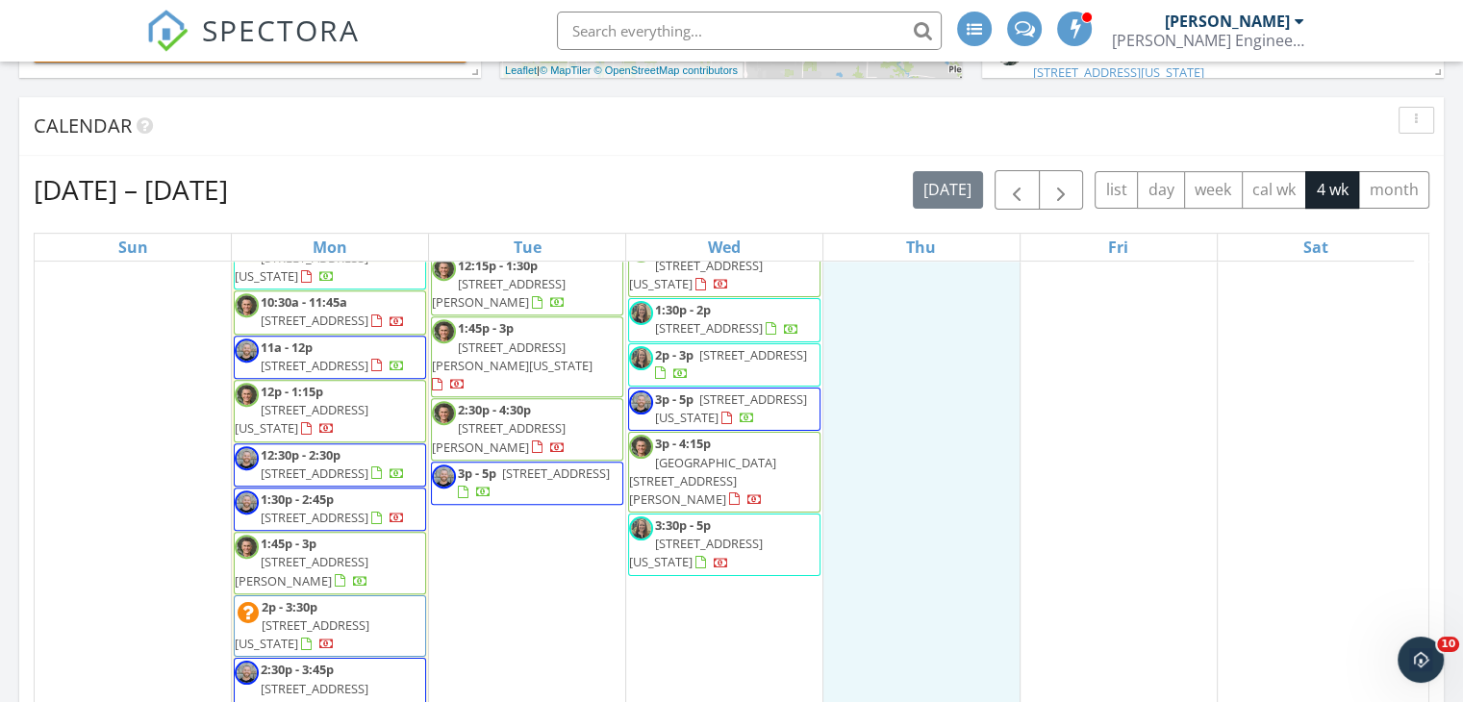
click at [996, 645] on div "2 8a - 9:15a [STREET_ADDRESS][US_STATE] Confirm" at bounding box center [921, 427] width 196 height 716
click at [702, 364] on span "[STREET_ADDRESS]" at bounding box center [753, 354] width 108 height 17
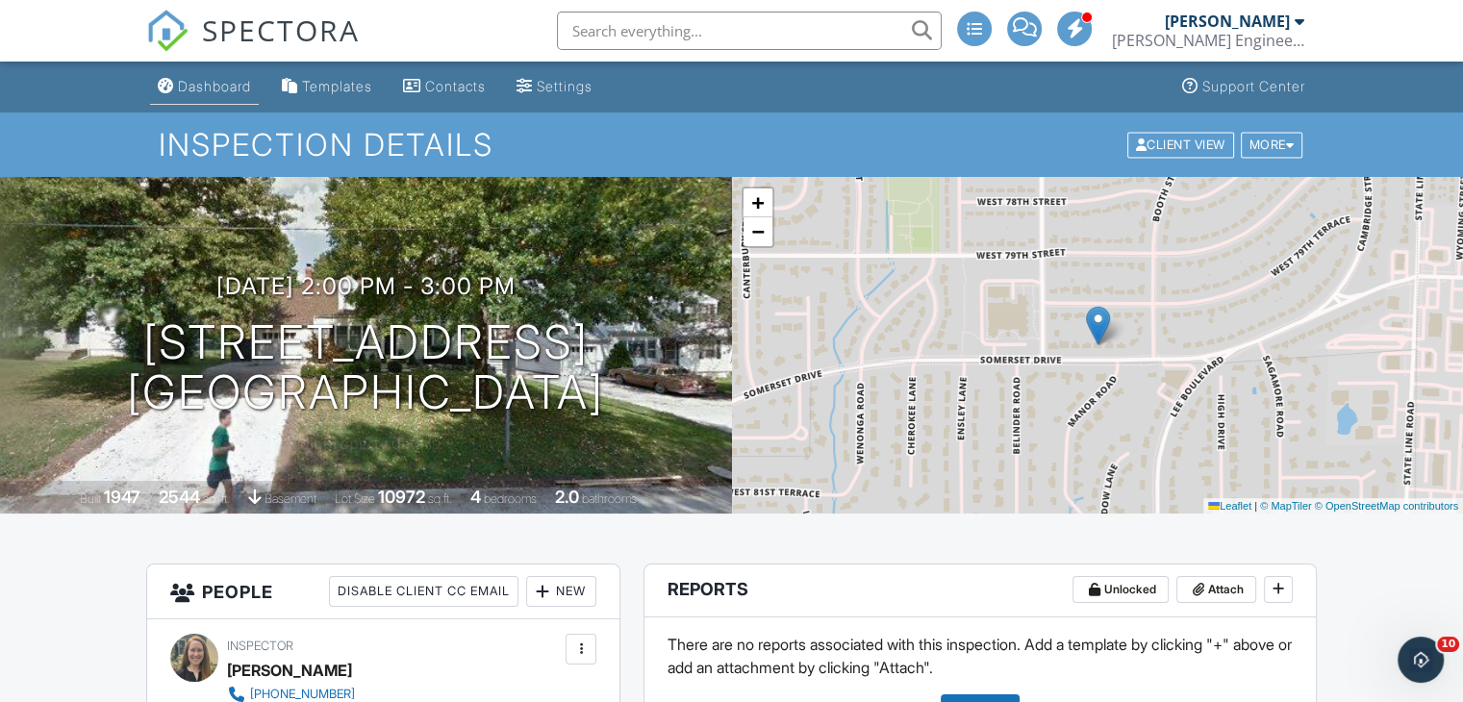
click at [203, 77] on link "Dashboard" at bounding box center [204, 87] width 109 height 36
